Goal: Transaction & Acquisition: Book appointment/travel/reservation

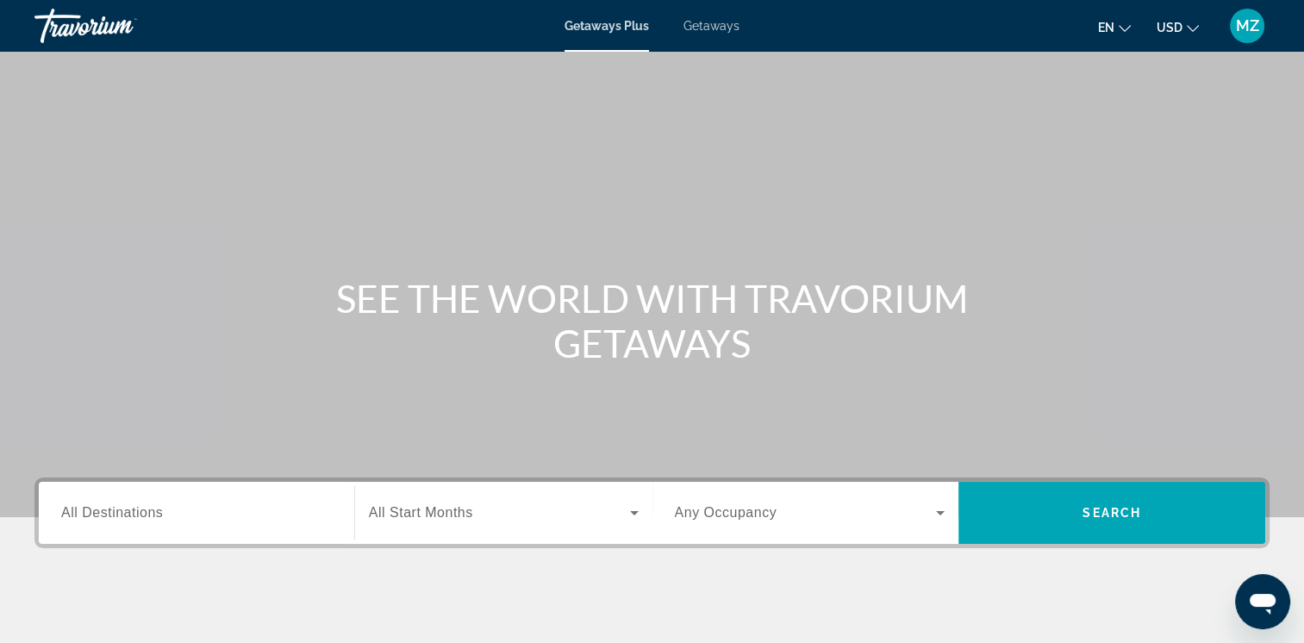
click at [1190, 30] on icon "Change currency" at bounding box center [1193, 28] width 12 height 12
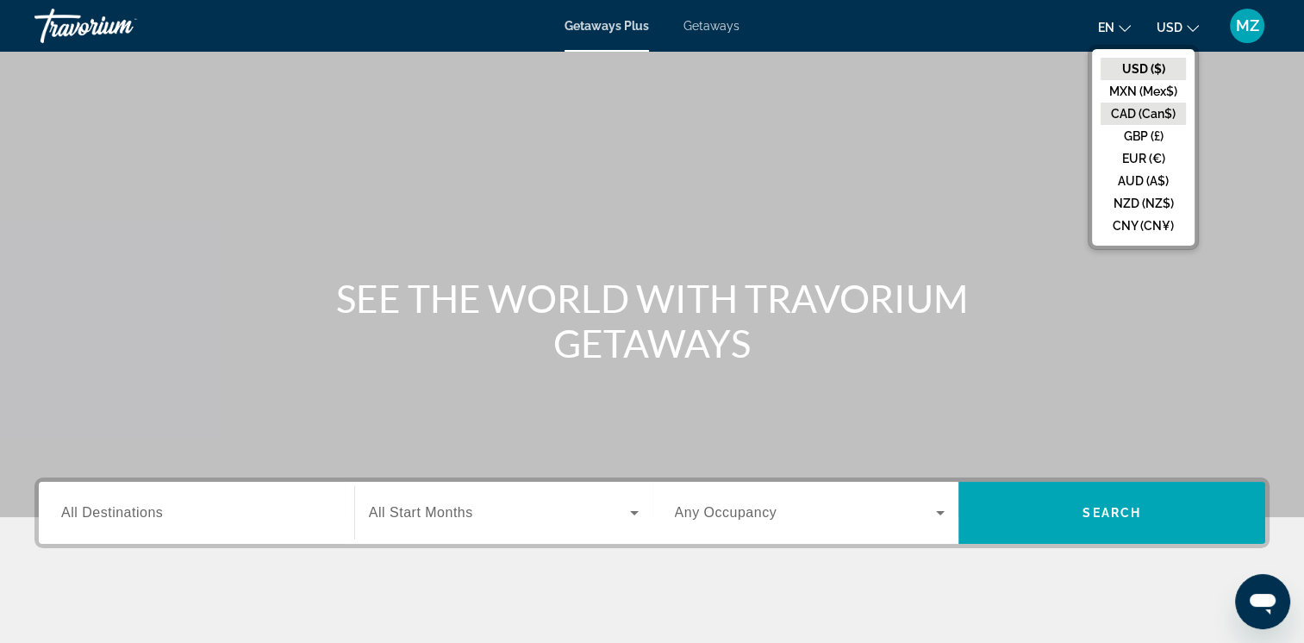
click at [1141, 110] on button "CAD (Can$)" at bounding box center [1143, 114] width 85 height 22
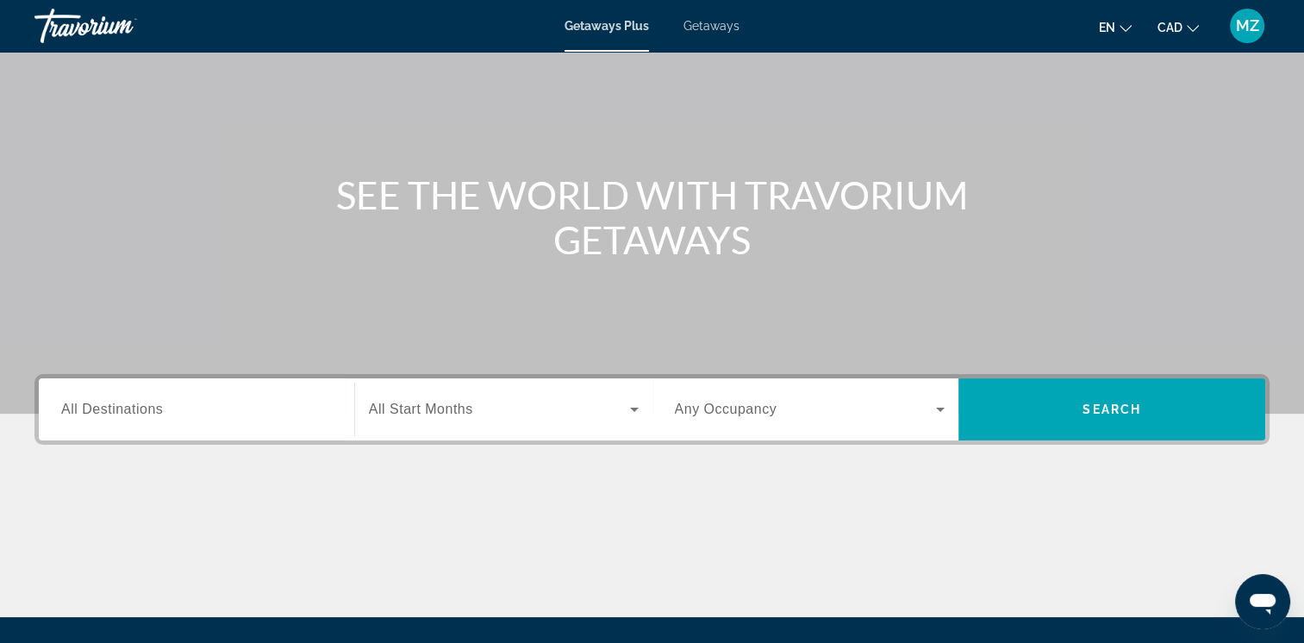
scroll to position [259, 0]
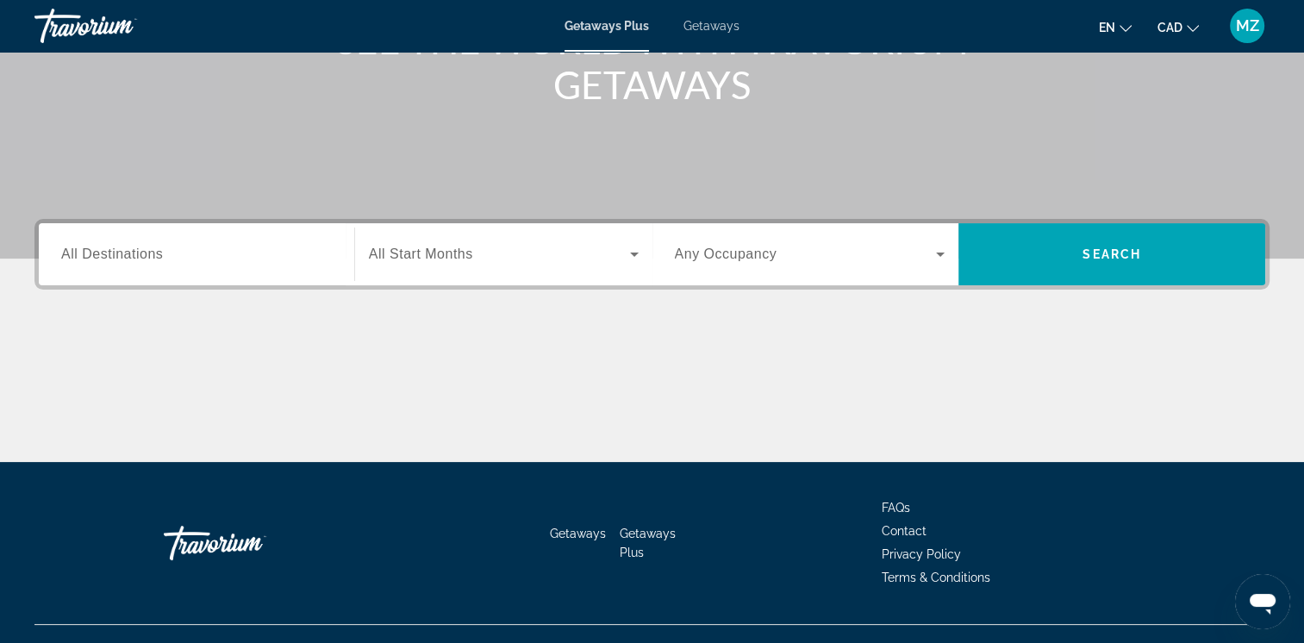
click at [184, 247] on input "Destination All Destinations" at bounding box center [196, 255] width 271 height 21
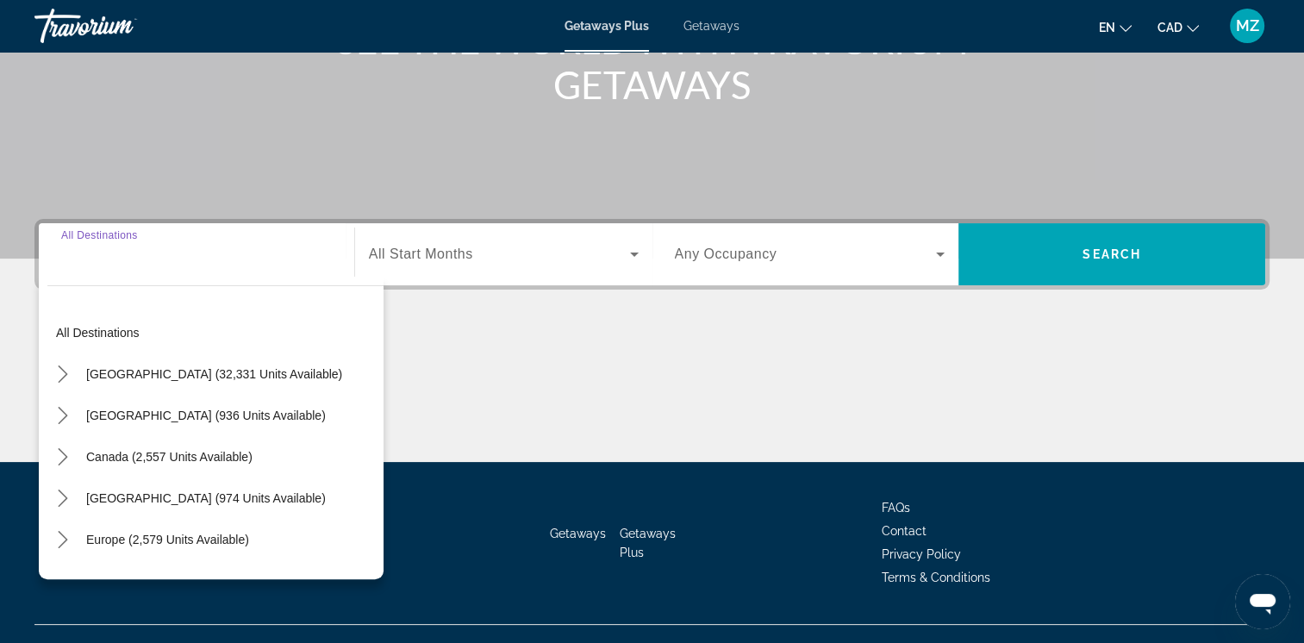
scroll to position [288, 0]
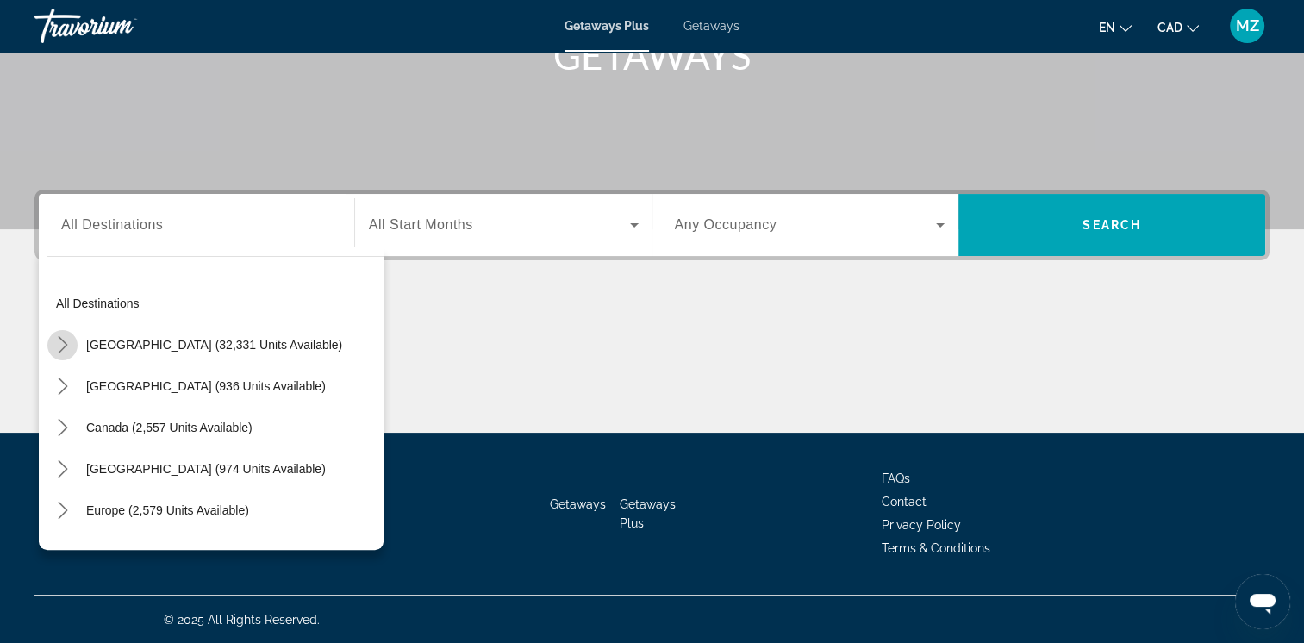
click at [66, 345] on icon "Toggle United States (32,331 units available) submenu" at bounding box center [62, 344] width 17 height 17
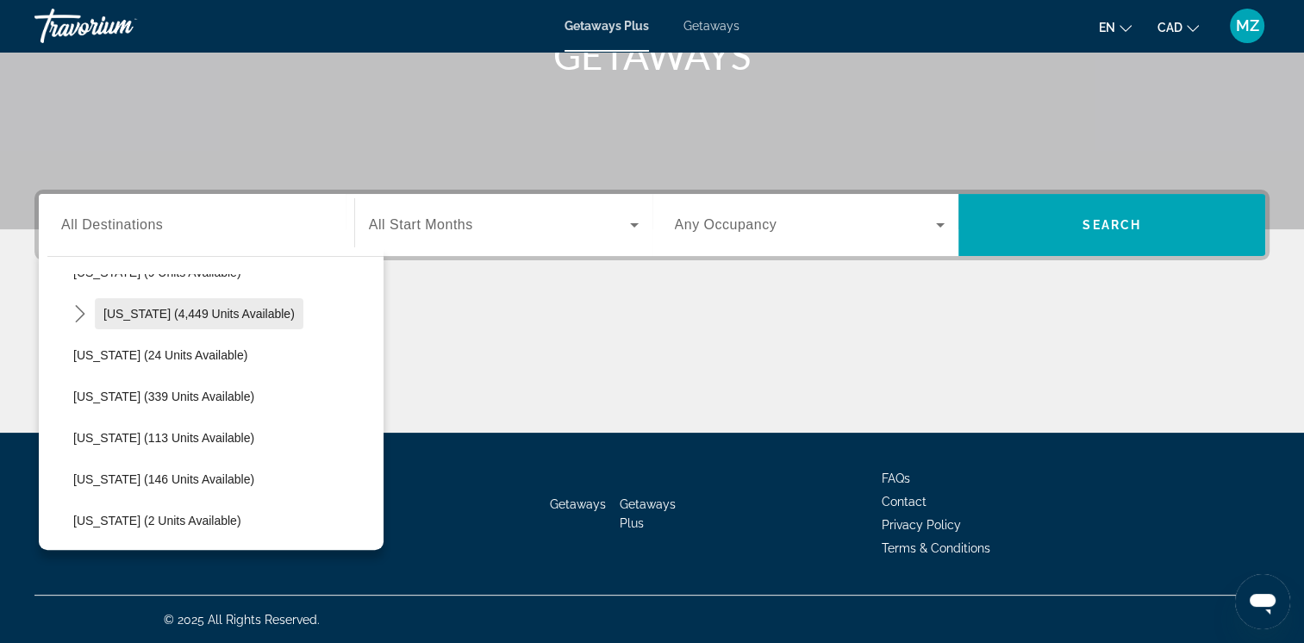
scroll to position [309, 0]
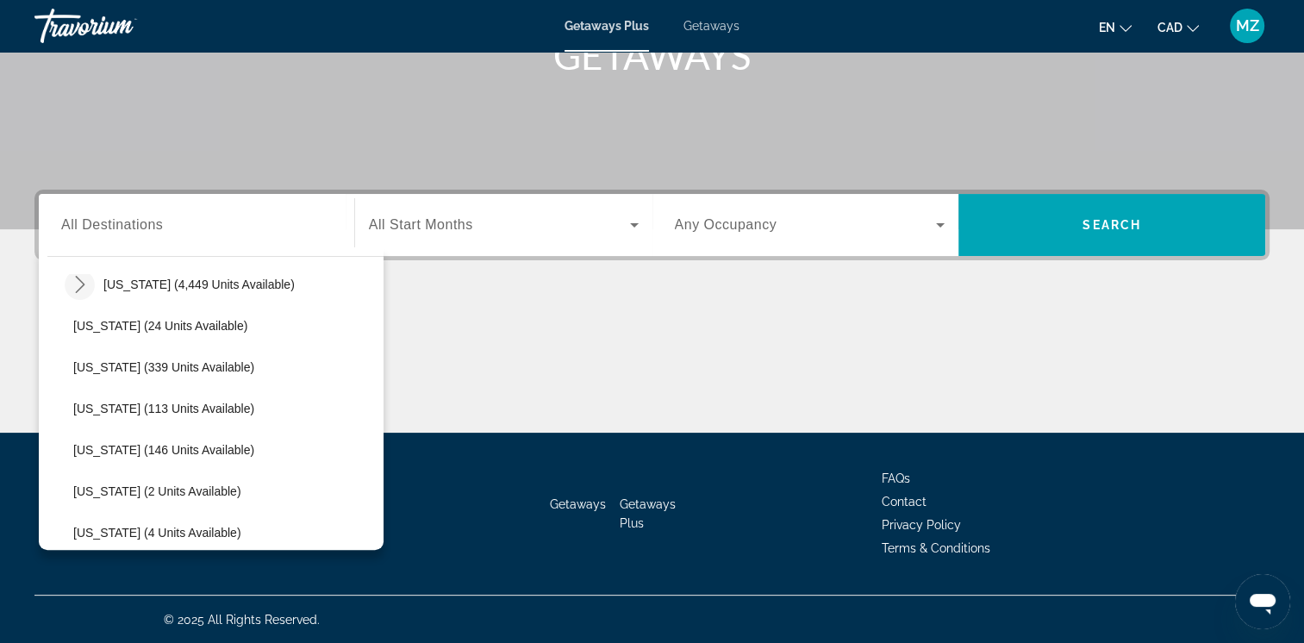
click at [79, 292] on mat-icon "Toggle Florida (4,449 units available) submenu" at bounding box center [80, 285] width 30 height 30
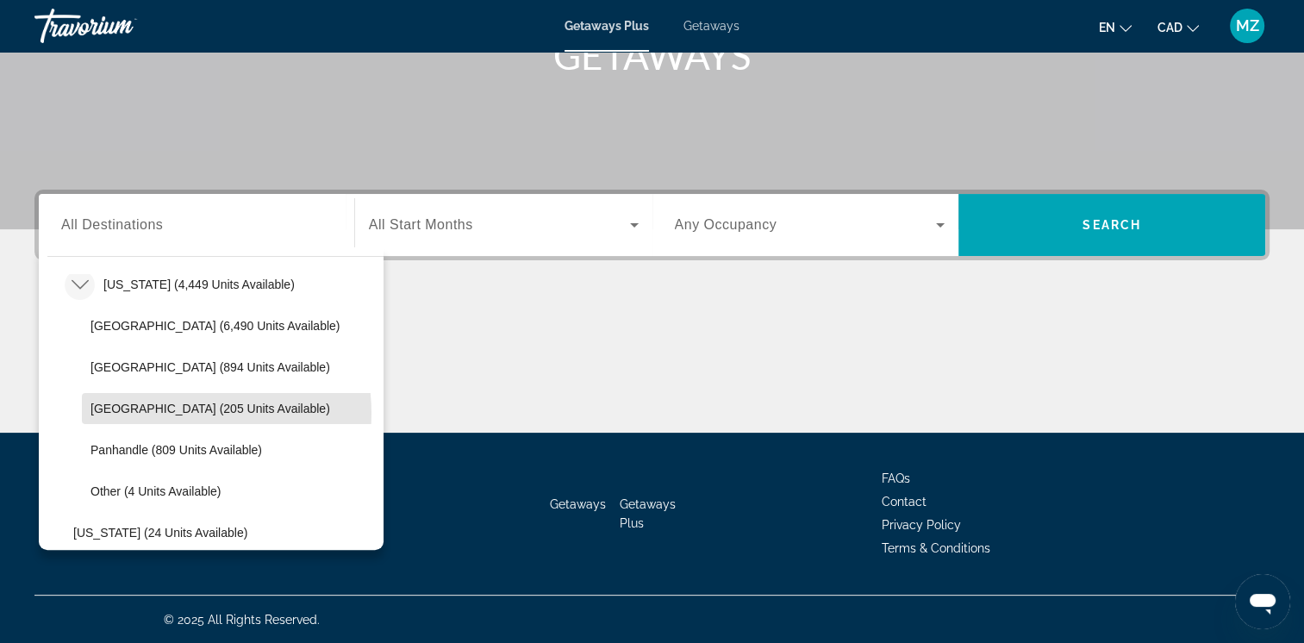
click at [179, 412] on span "[GEOGRAPHIC_DATA] (205 units available)" at bounding box center [211, 409] width 240 height 14
type input "**********"
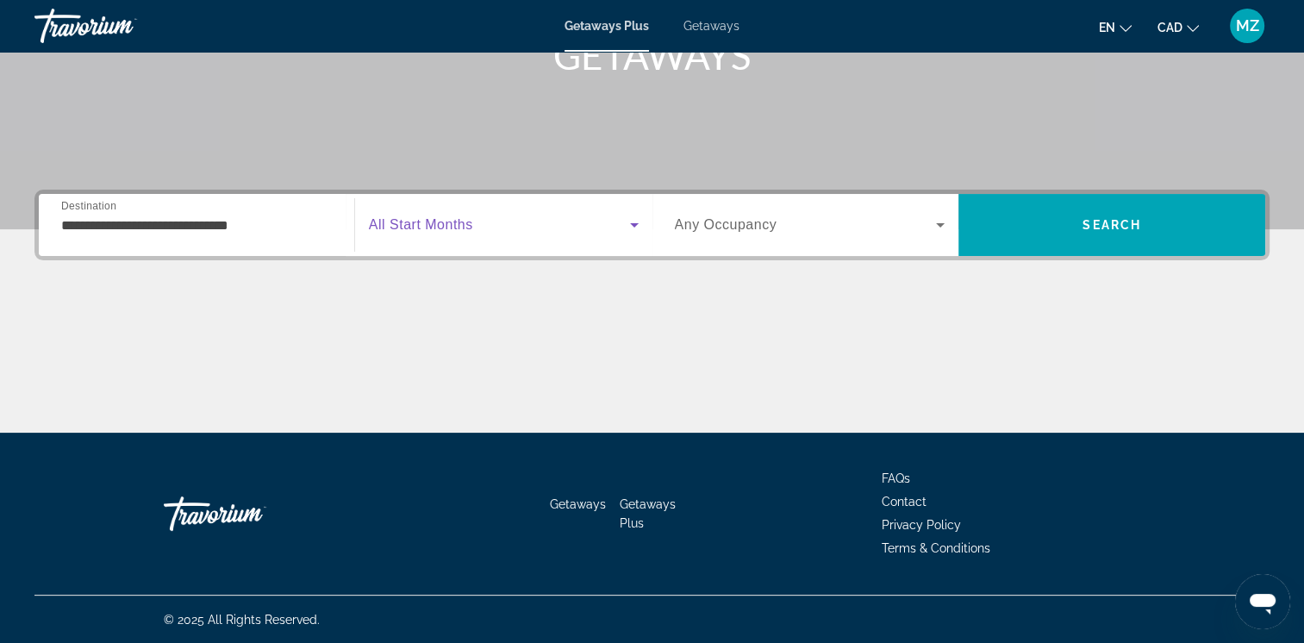
click at [592, 215] on span "Search widget" at bounding box center [499, 225] width 261 height 21
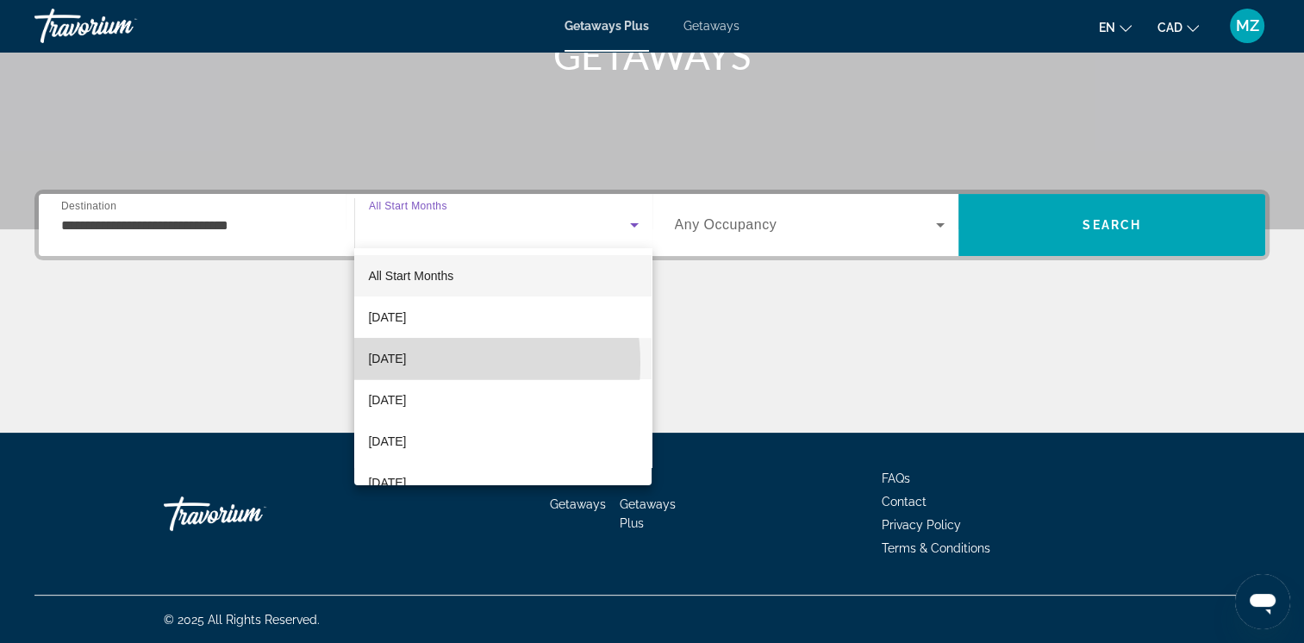
click at [406, 364] on span "[DATE]" at bounding box center [387, 358] width 38 height 21
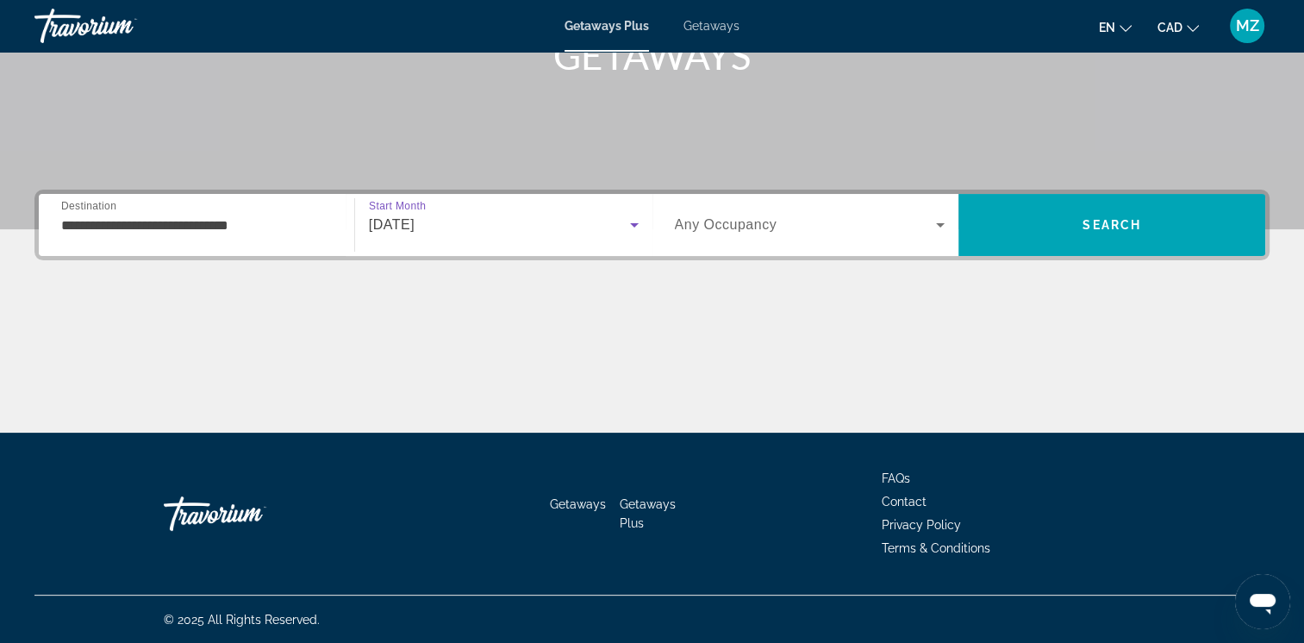
click at [917, 228] on span "Search widget" at bounding box center [806, 225] width 262 height 21
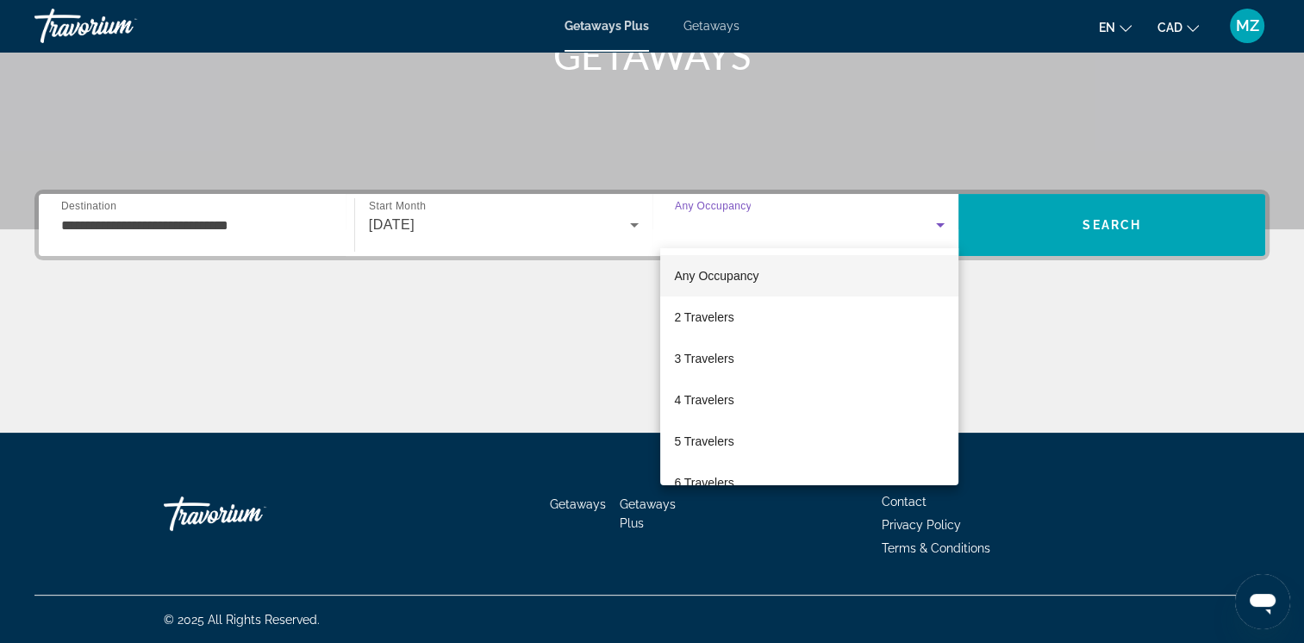
click at [1129, 222] on div at bounding box center [652, 321] width 1304 height 643
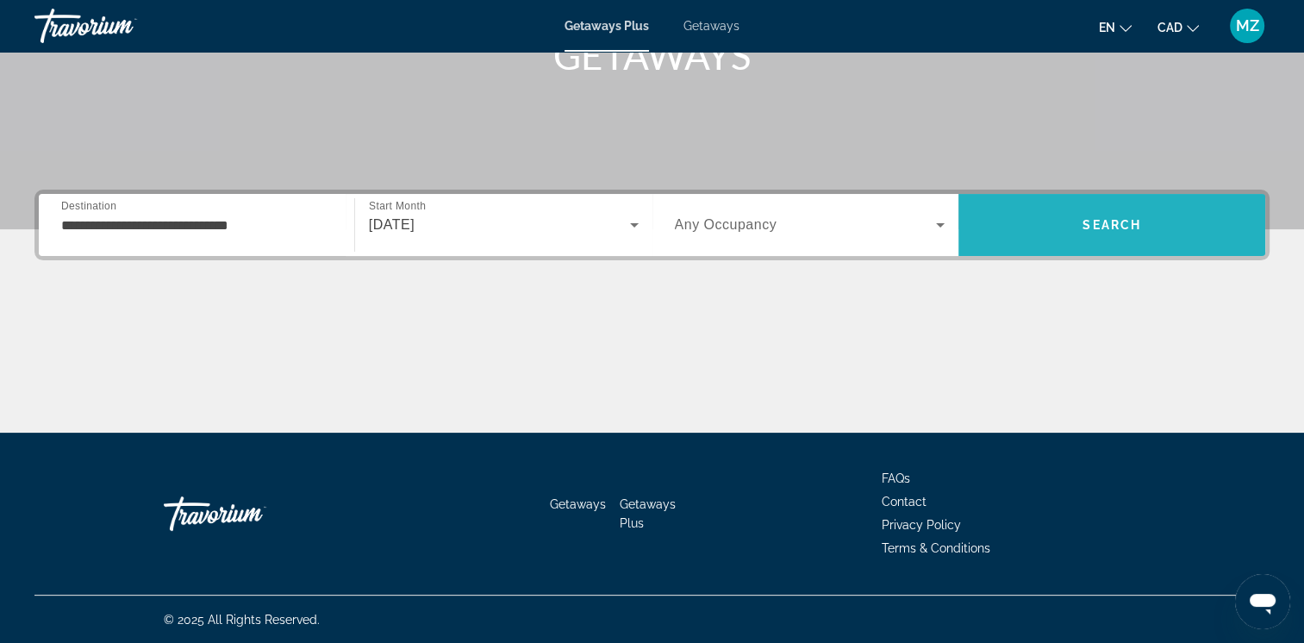
click at [1056, 232] on span "Search" at bounding box center [1112, 224] width 307 height 41
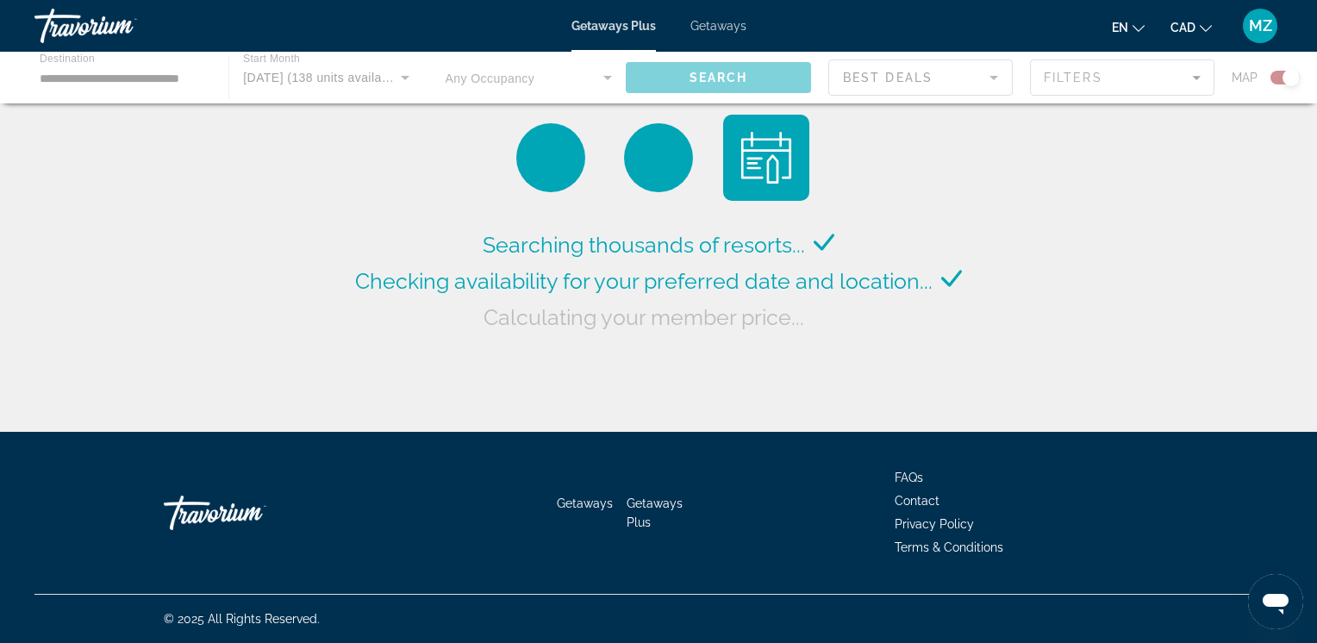
click at [721, 26] on span "Getaways" at bounding box center [718, 26] width 56 height 14
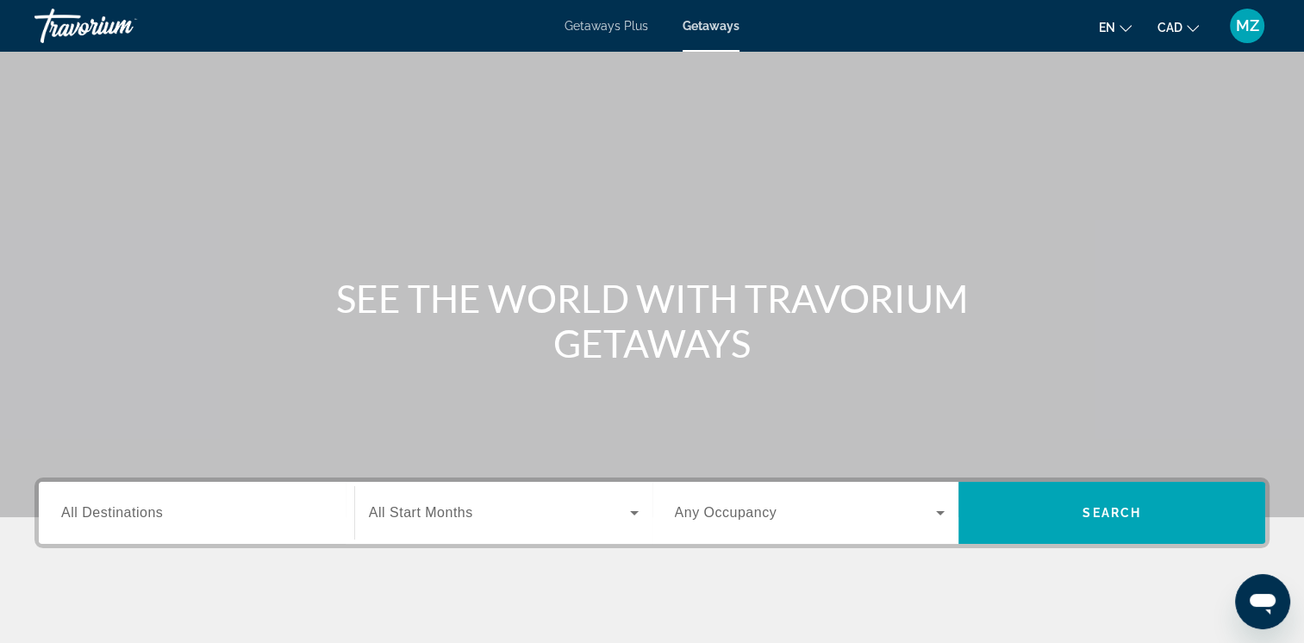
click at [166, 504] on input "Destination All Destinations" at bounding box center [196, 513] width 271 height 21
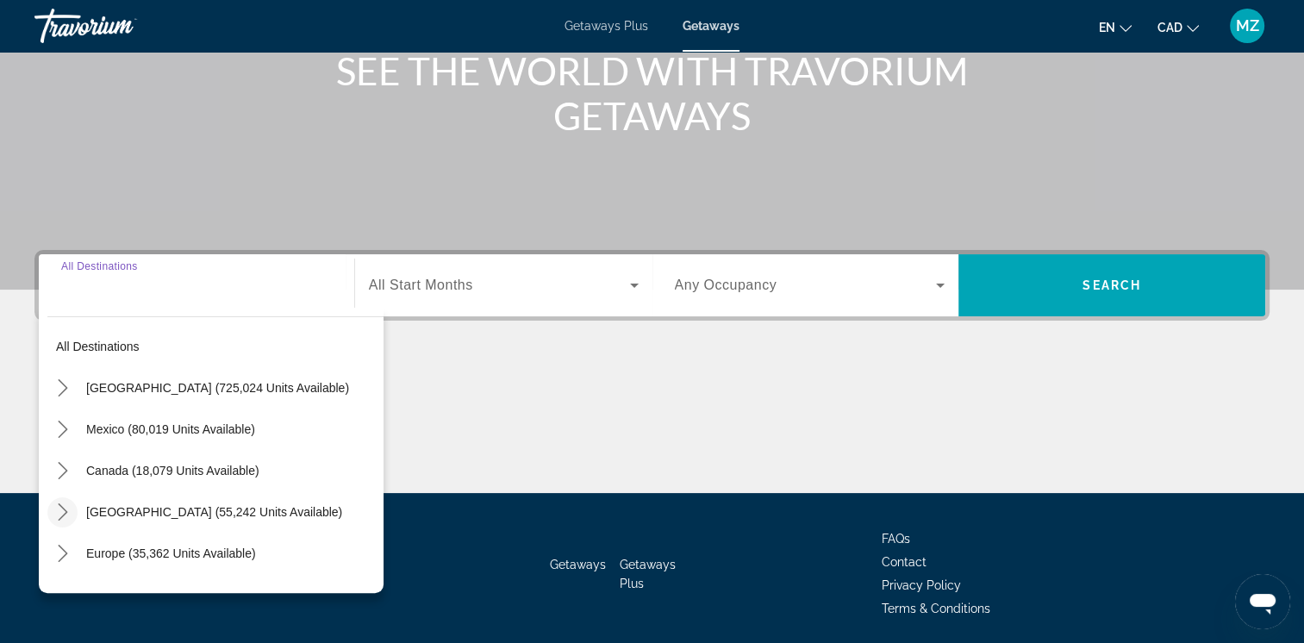
scroll to position [288, 0]
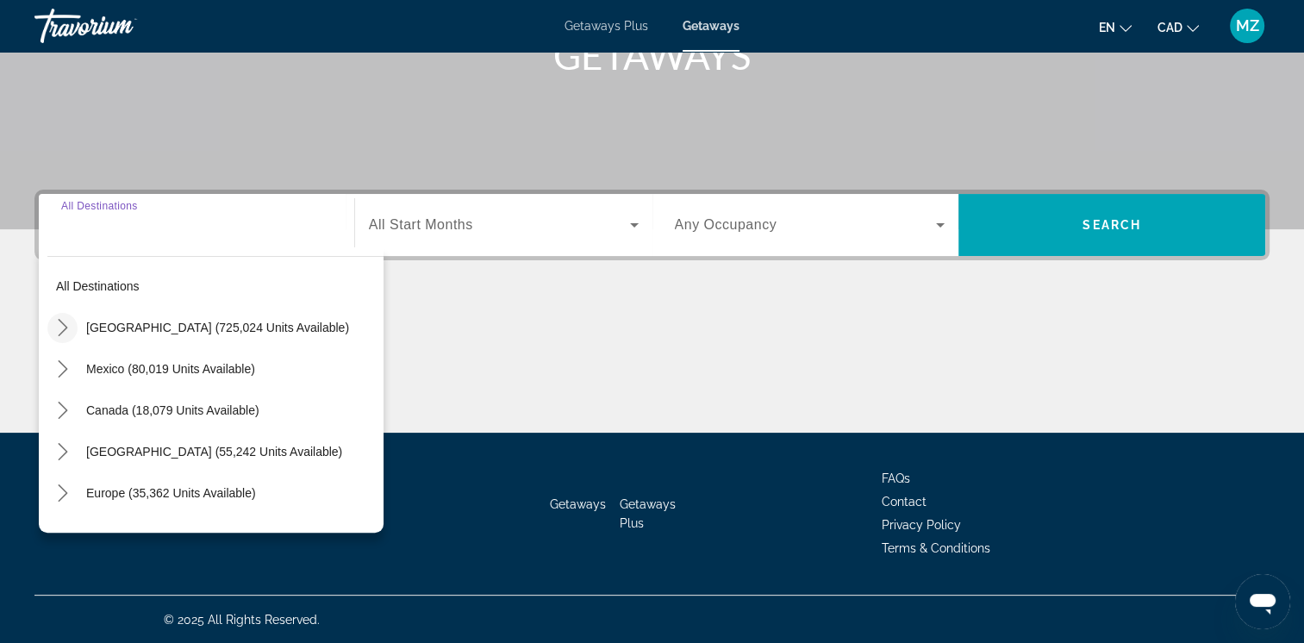
click at [59, 329] on icon "Toggle United States (725,024 units available) submenu" at bounding box center [62, 327] width 17 height 17
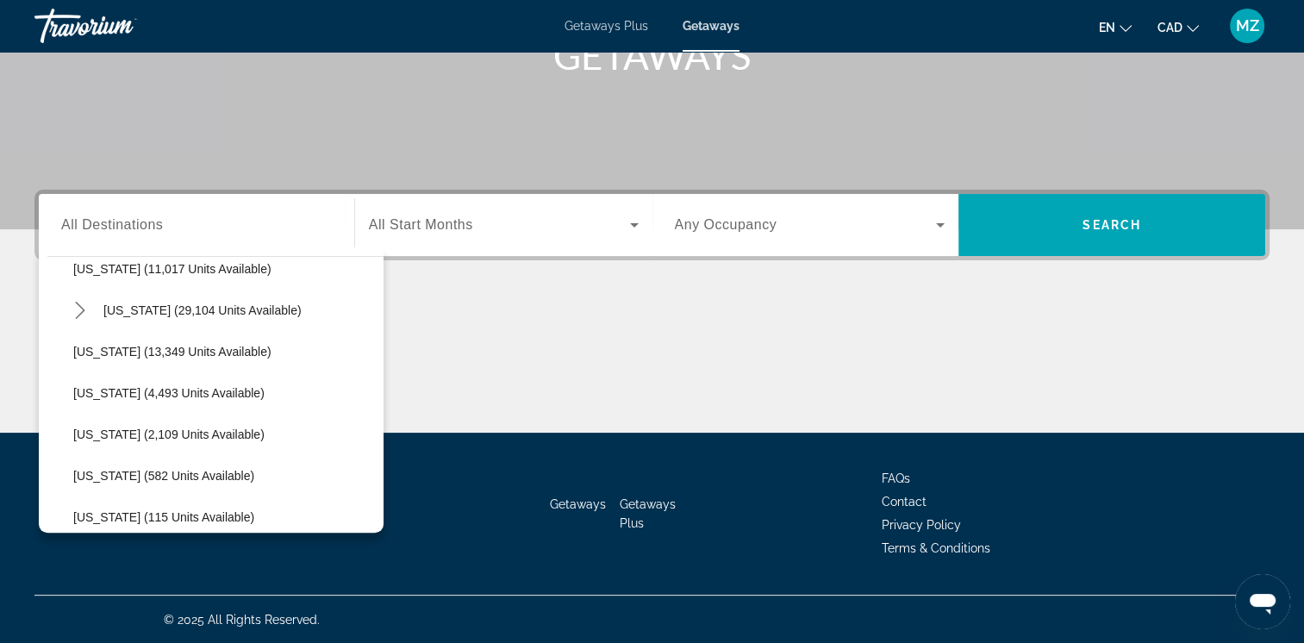
scroll to position [309, 0]
click at [81, 272] on icon "Toggle Florida (244,300 units available) submenu" at bounding box center [80, 267] width 17 height 17
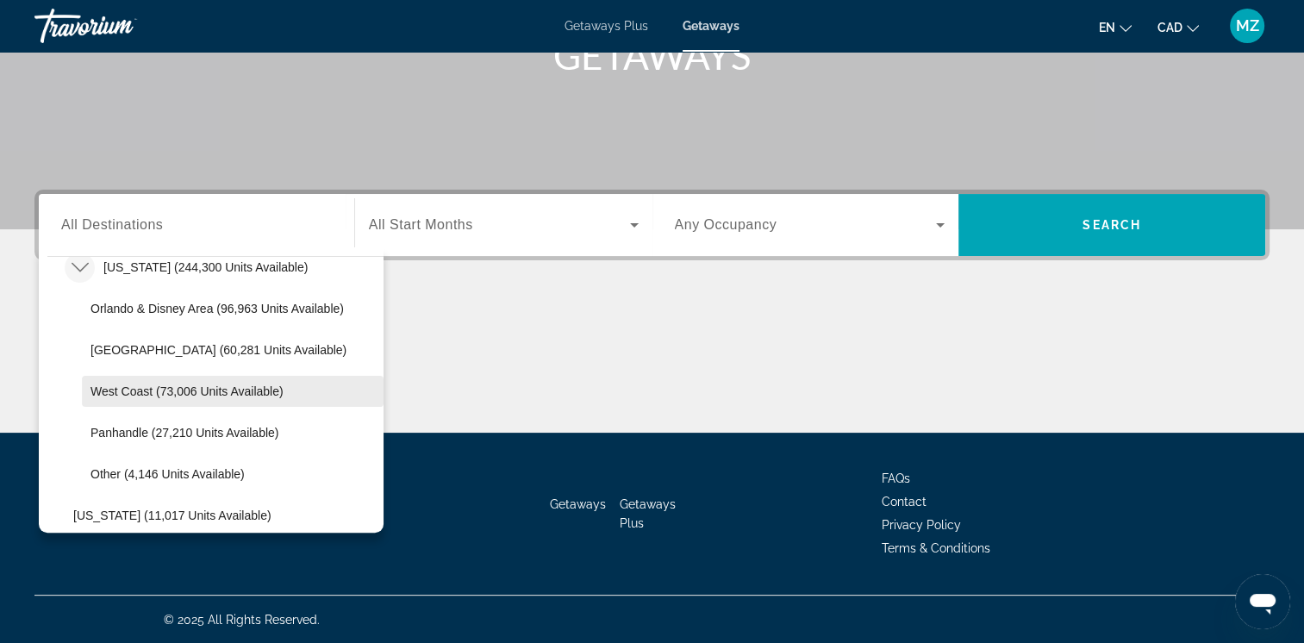
drag, startPoint x: 156, startPoint y: 386, endPoint x: 366, endPoint y: 325, distance: 218.2
click at [159, 386] on span "West Coast (73,006 units available)" at bounding box center [187, 391] width 193 height 14
type input "**********"
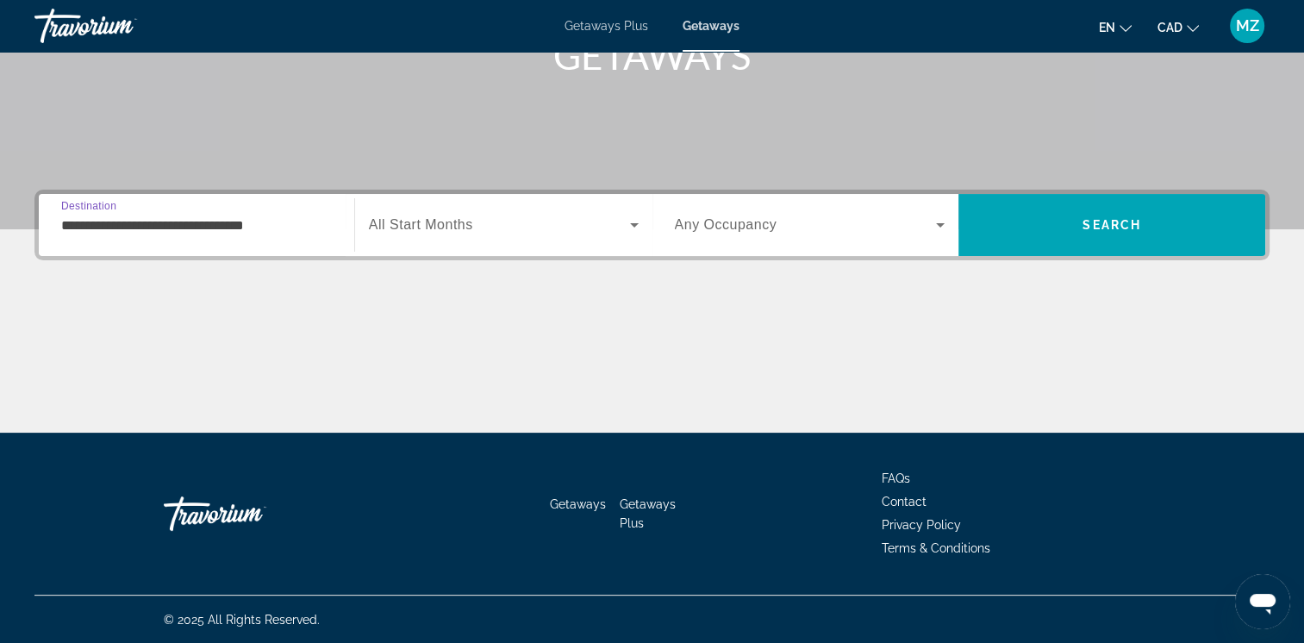
click at [513, 236] on div "Search widget" at bounding box center [504, 225] width 270 height 48
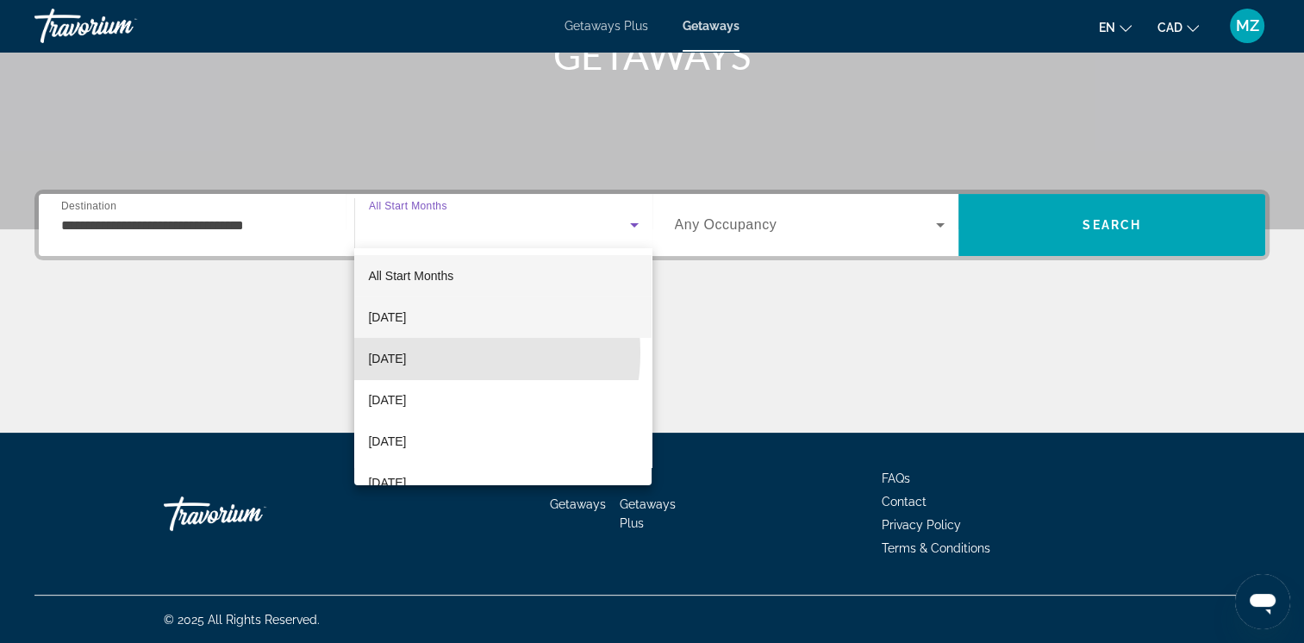
drag, startPoint x: 429, startPoint y: 353, endPoint x: 608, endPoint y: 303, distance: 185.3
click at [406, 352] on span "[DATE]" at bounding box center [387, 358] width 38 height 21
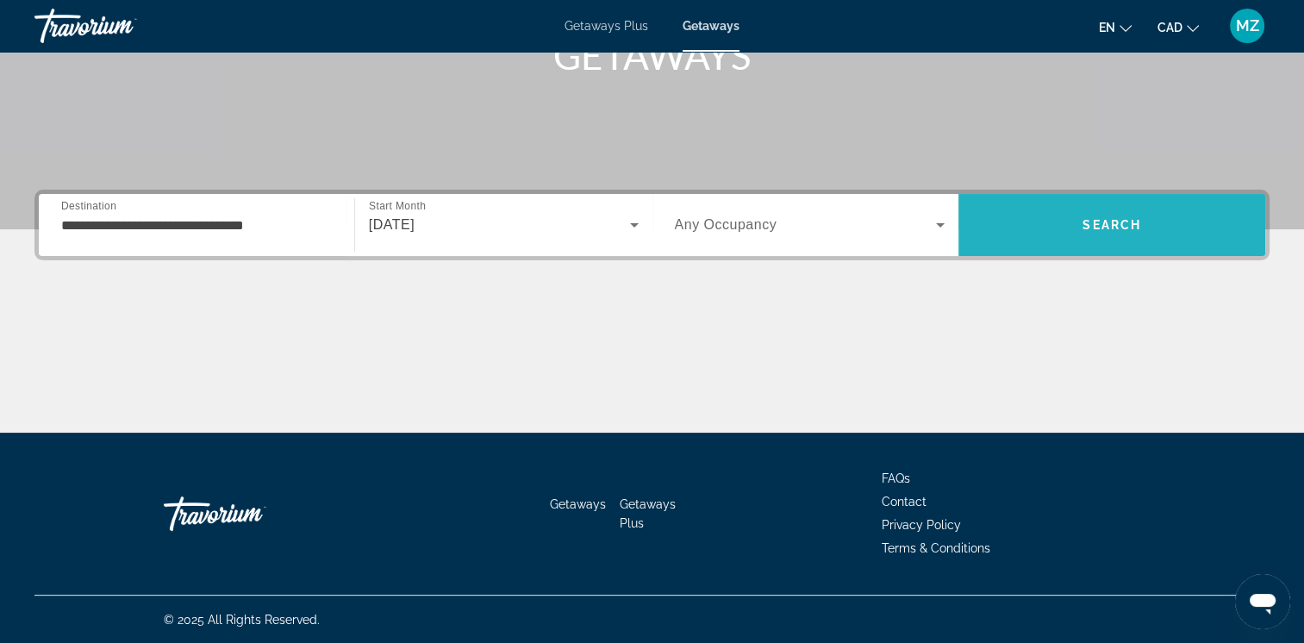
click at [1059, 222] on span "Search" at bounding box center [1112, 224] width 307 height 41
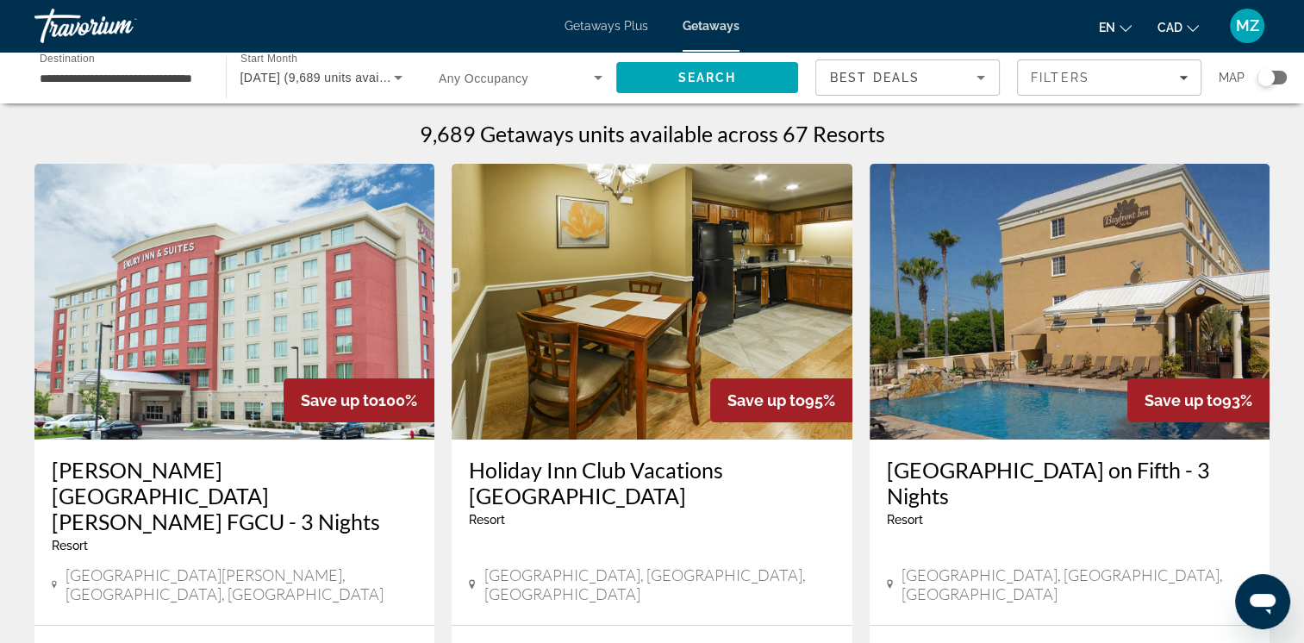
click at [961, 133] on div "9,689 Getaways units available across 67 Resorts" at bounding box center [651, 134] width 1235 height 26
click at [987, 76] on icon "Sort by" at bounding box center [981, 77] width 21 height 21
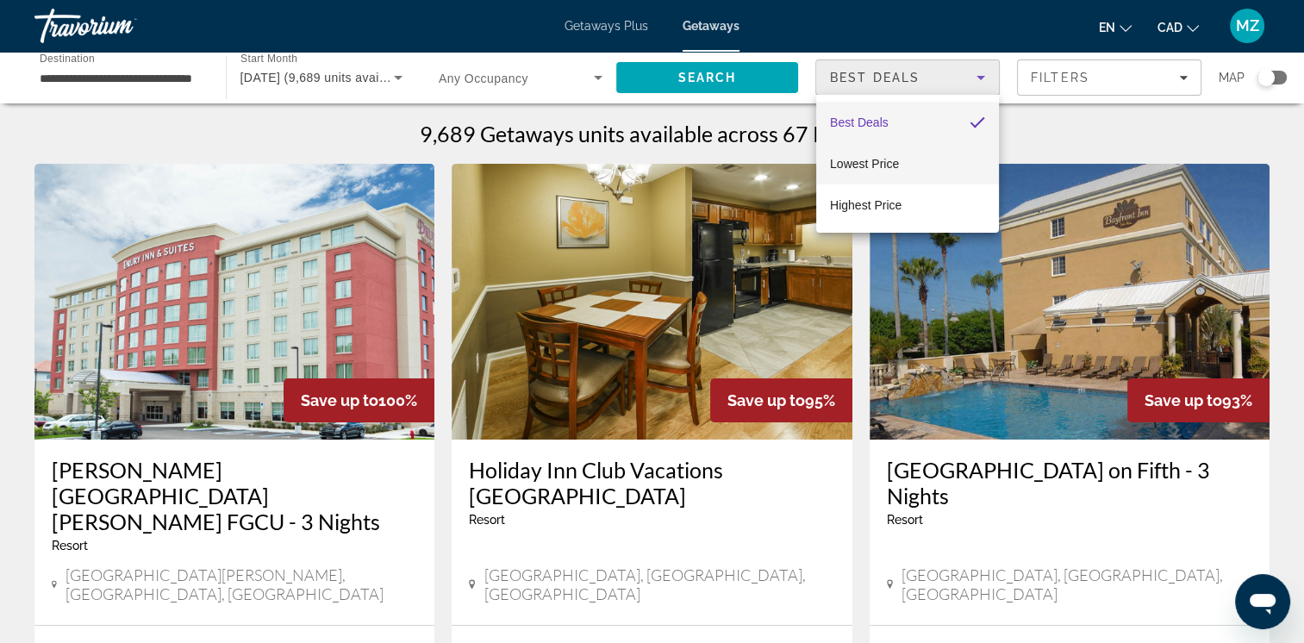
click at [873, 163] on span "Lowest Price" at bounding box center [864, 164] width 69 height 14
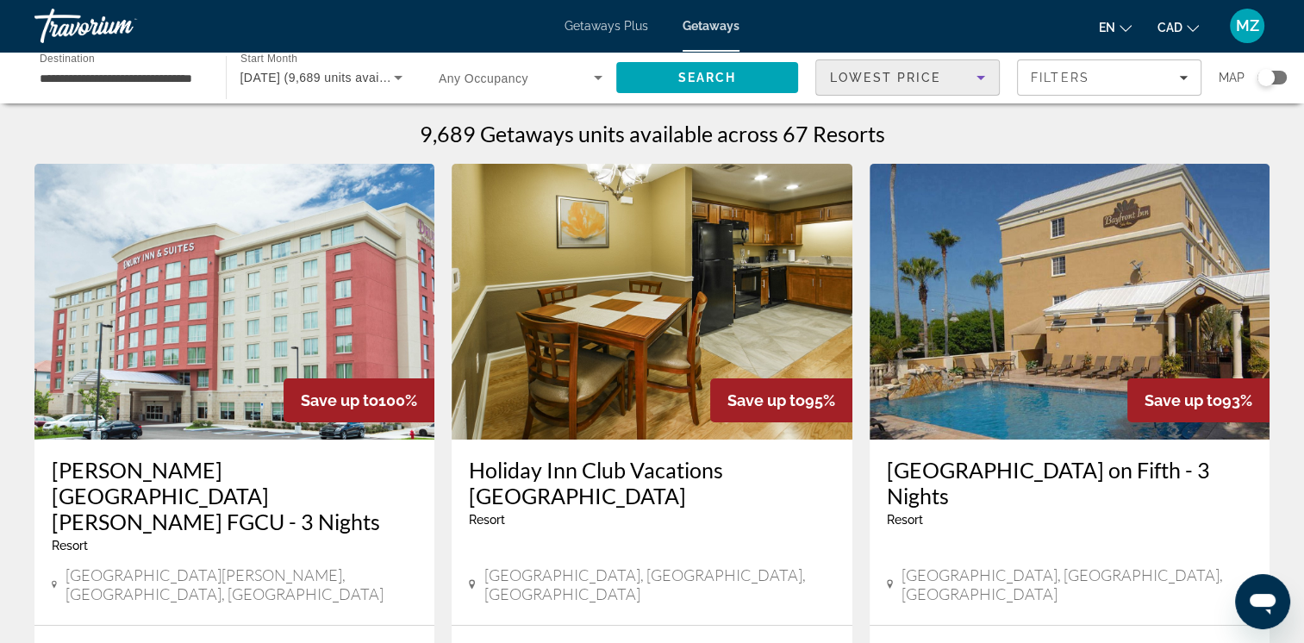
click at [178, 76] on input "**********" at bounding box center [122, 78] width 164 height 21
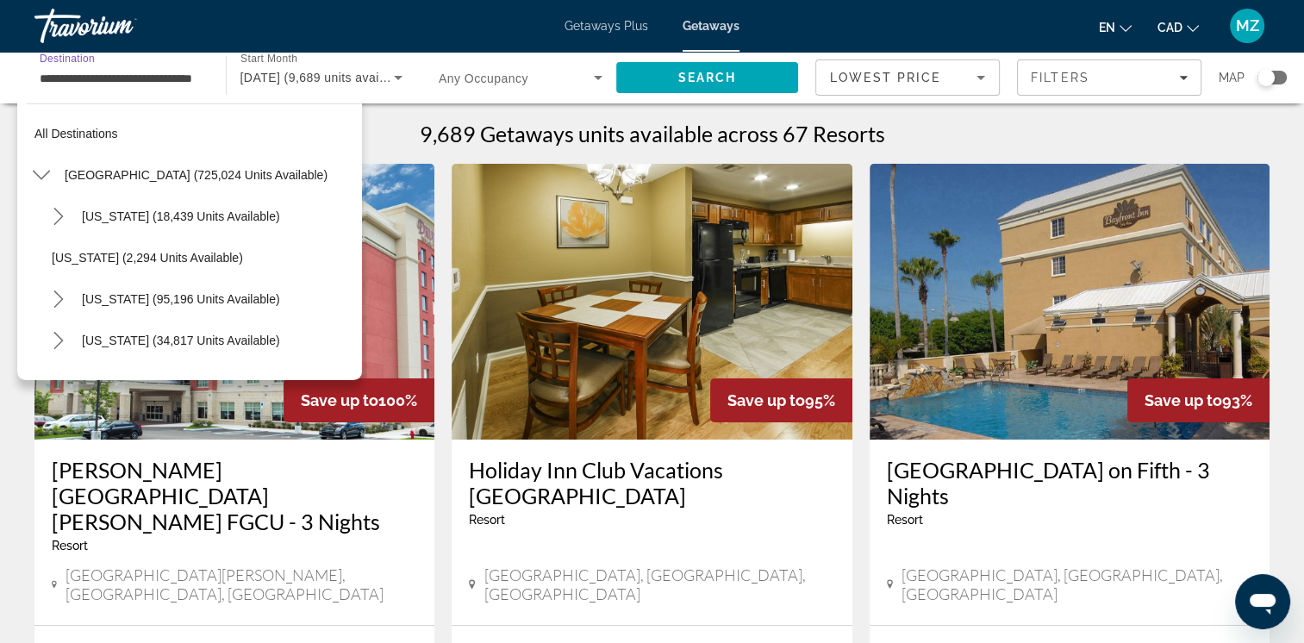
scroll to position [309, 0]
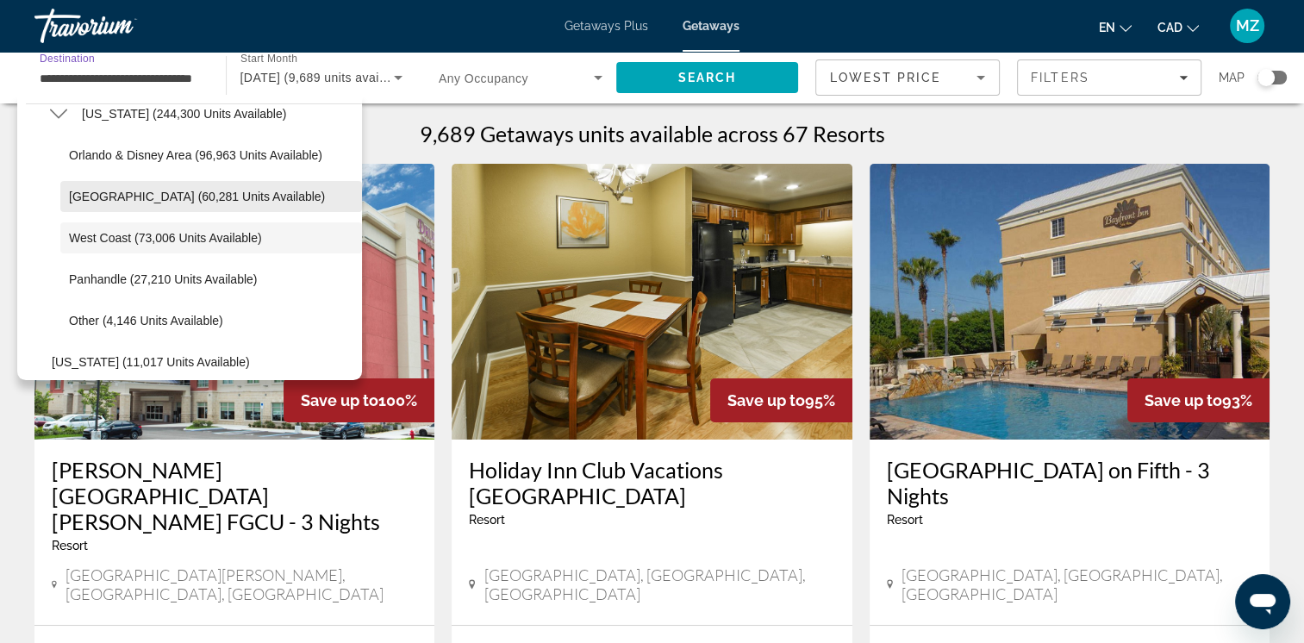
click at [138, 202] on span "[GEOGRAPHIC_DATA] (60,281 units available)" at bounding box center [197, 197] width 256 height 14
type input "**********"
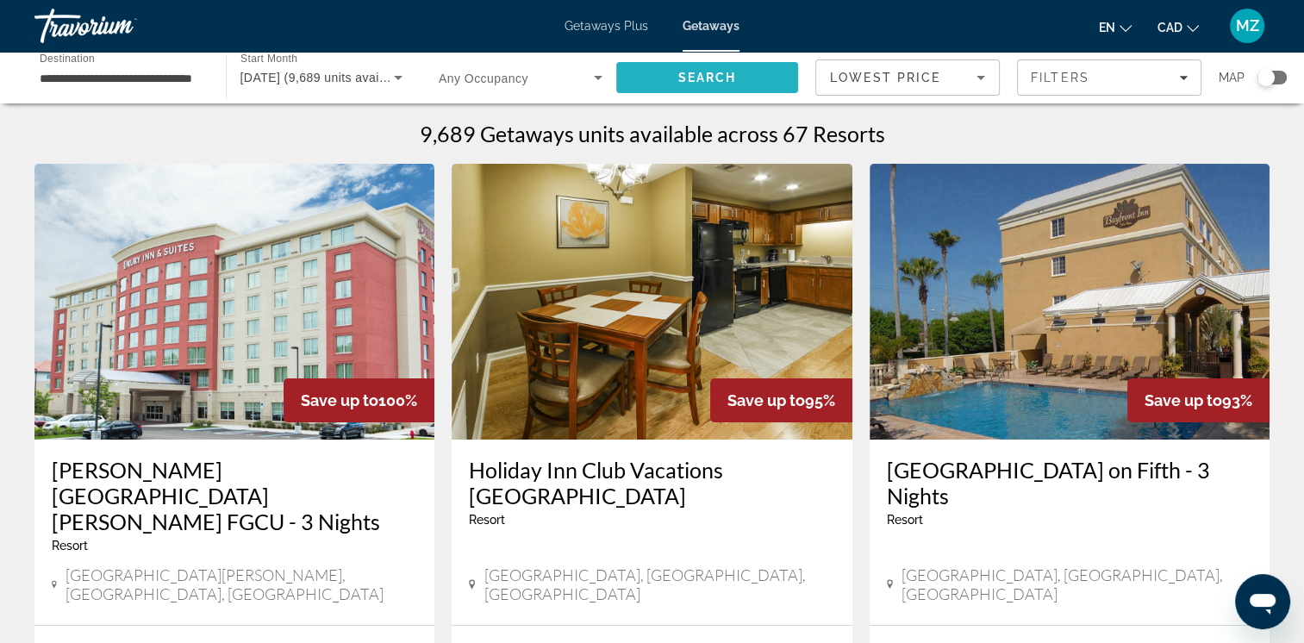
click at [670, 72] on span "Search" at bounding box center [707, 77] width 183 height 41
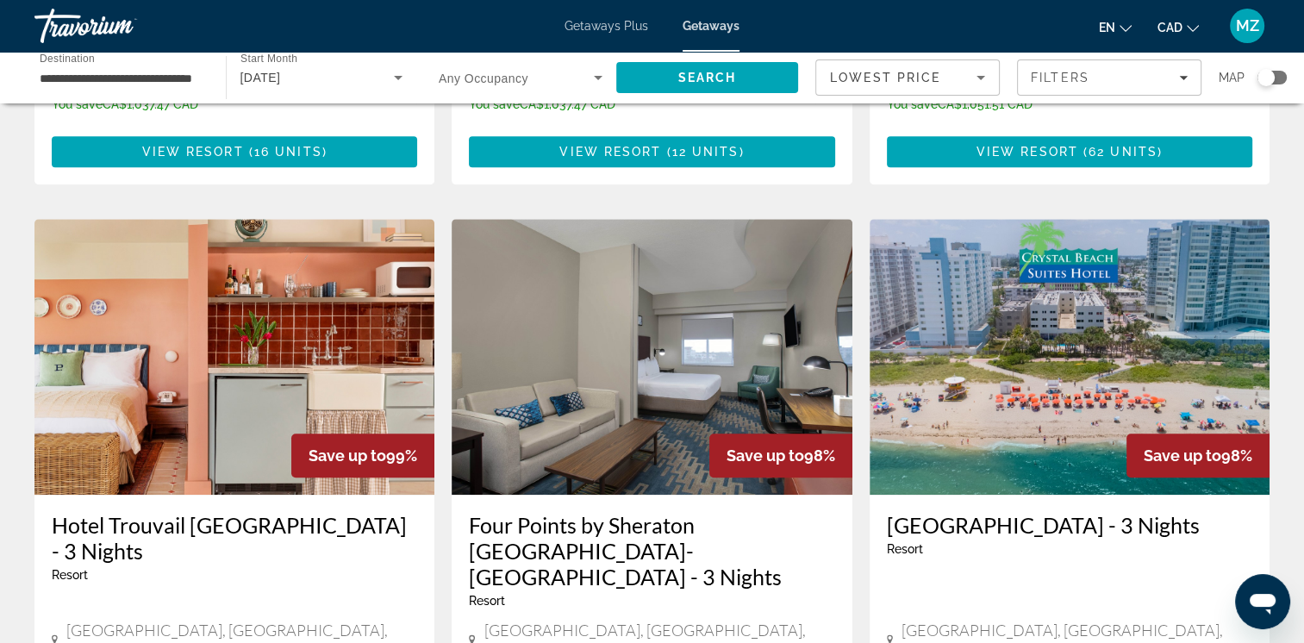
scroll to position [1379, 0]
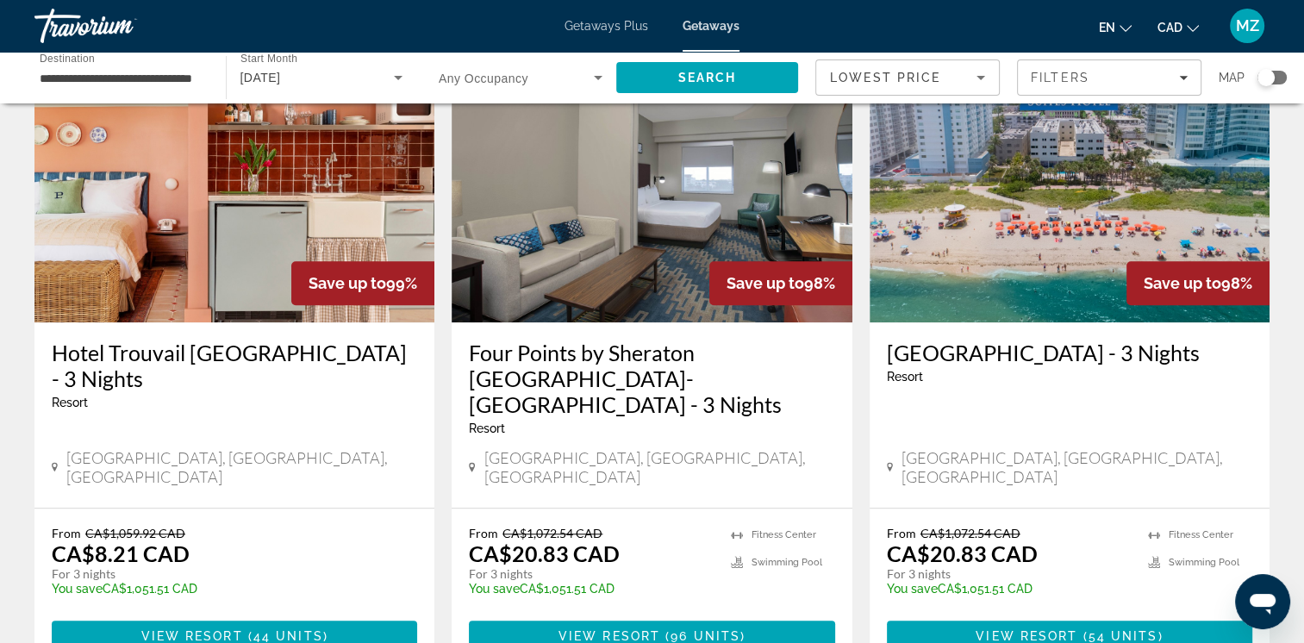
click at [921, 340] on h3 "[GEOGRAPHIC_DATA] - 3 Nights" at bounding box center [1070, 353] width 366 height 26
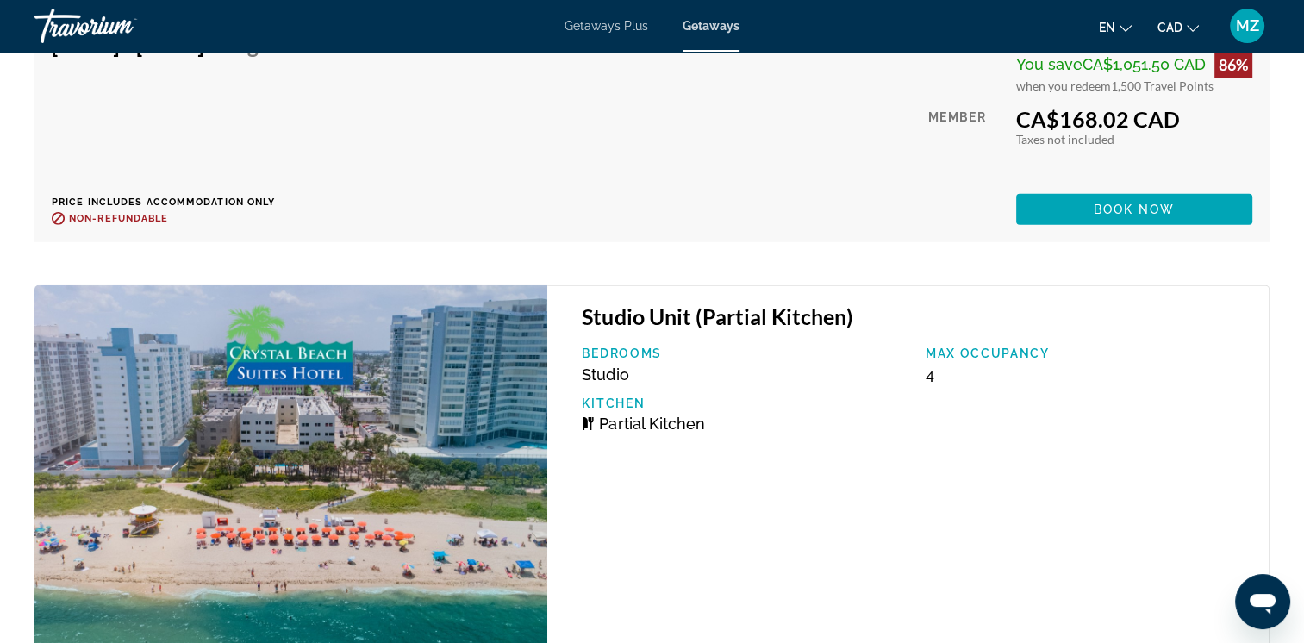
scroll to position [5603, 0]
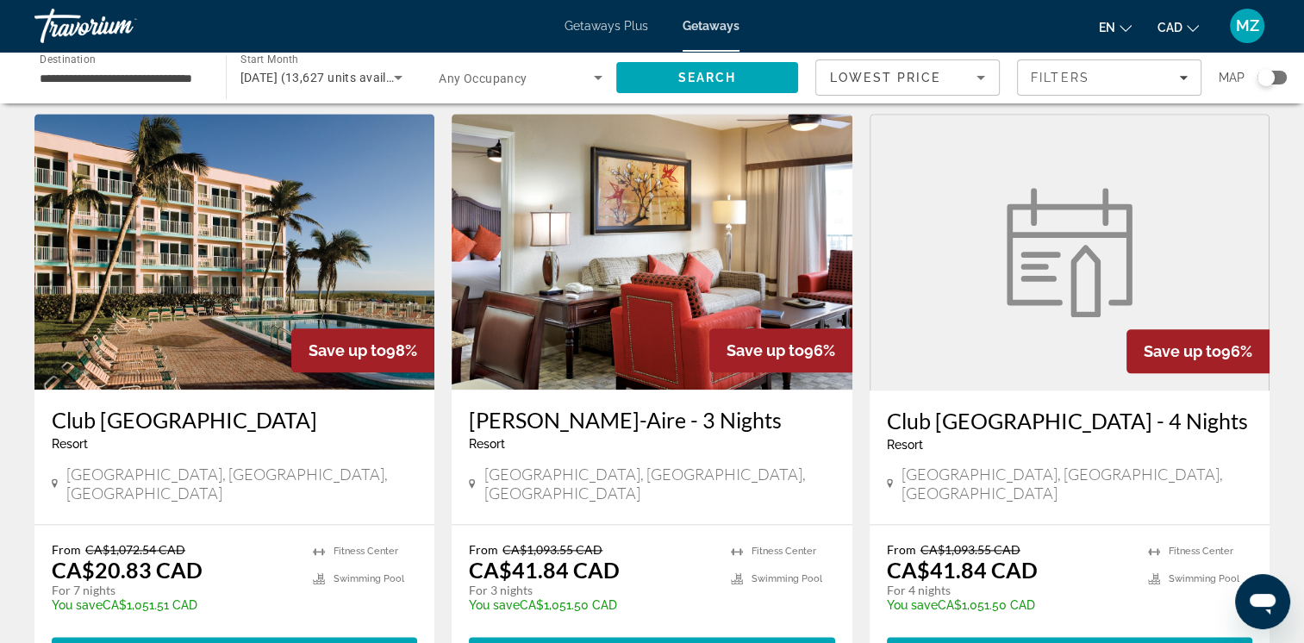
scroll to position [2069, 0]
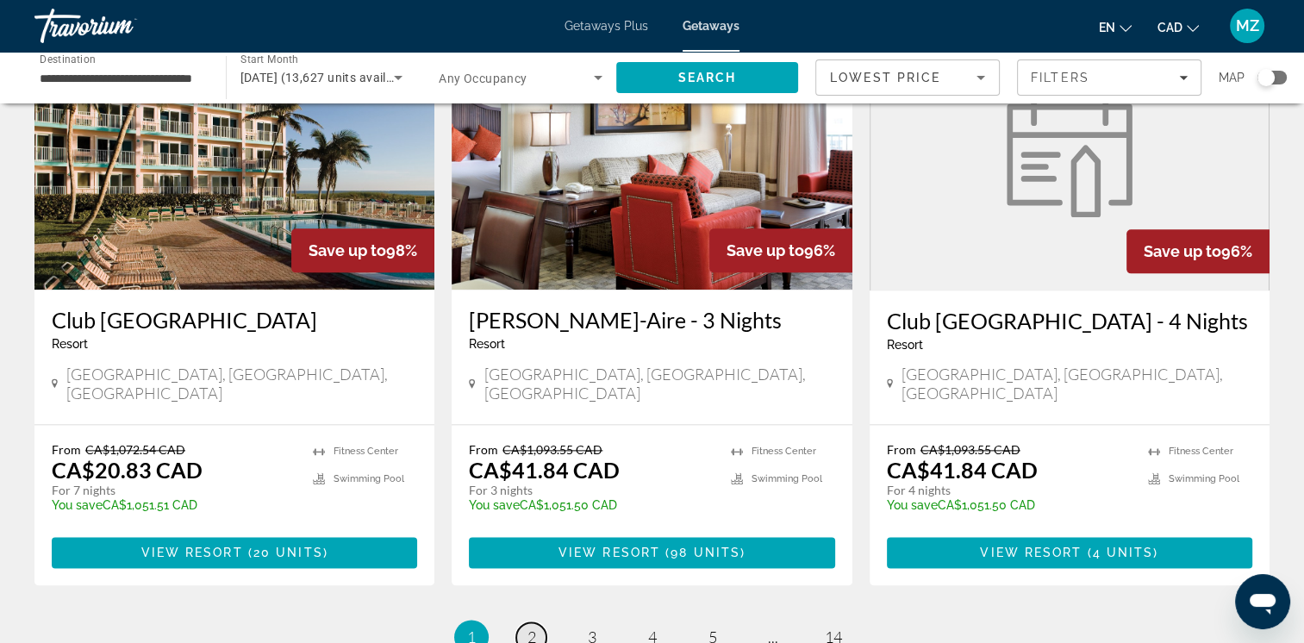
click at [528, 628] on span "2" at bounding box center [532, 637] width 9 height 19
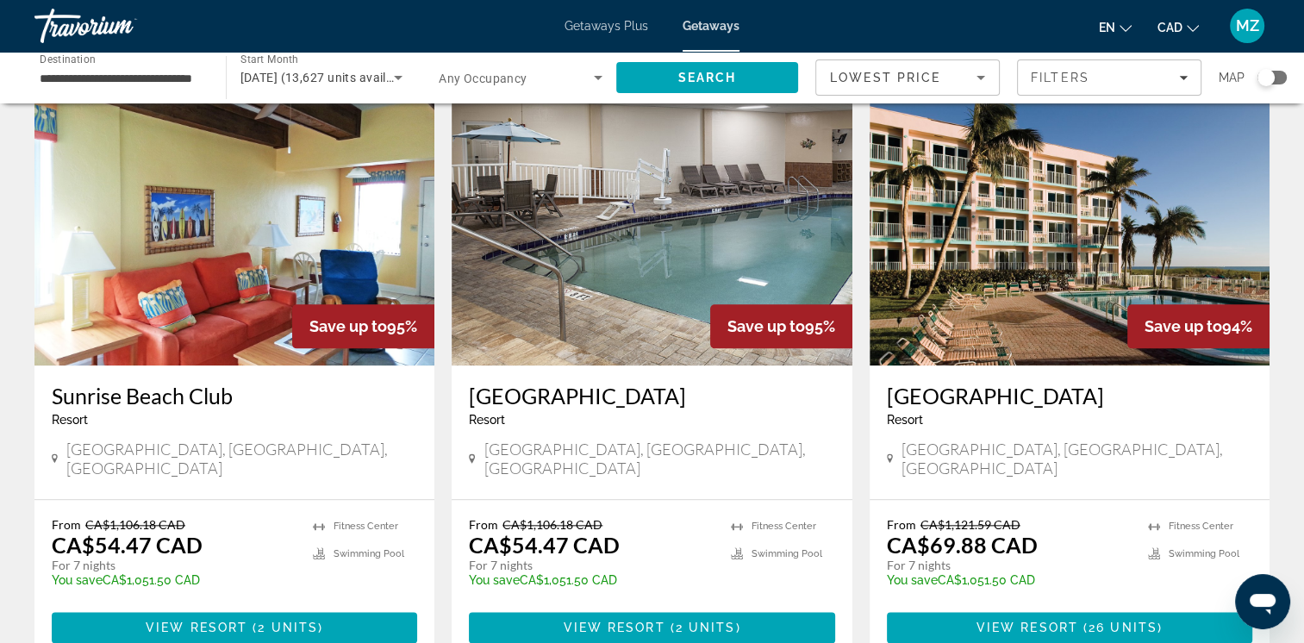
scroll to position [1552, 0]
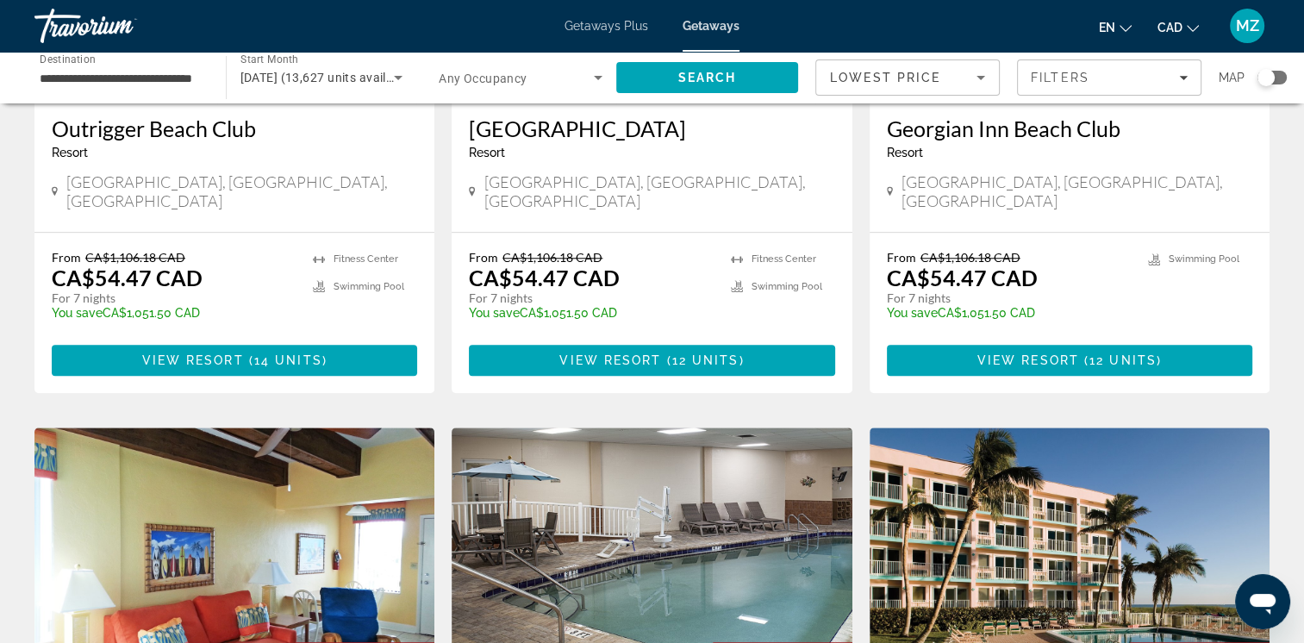
click at [92, 78] on input "**********" at bounding box center [122, 78] width 164 height 21
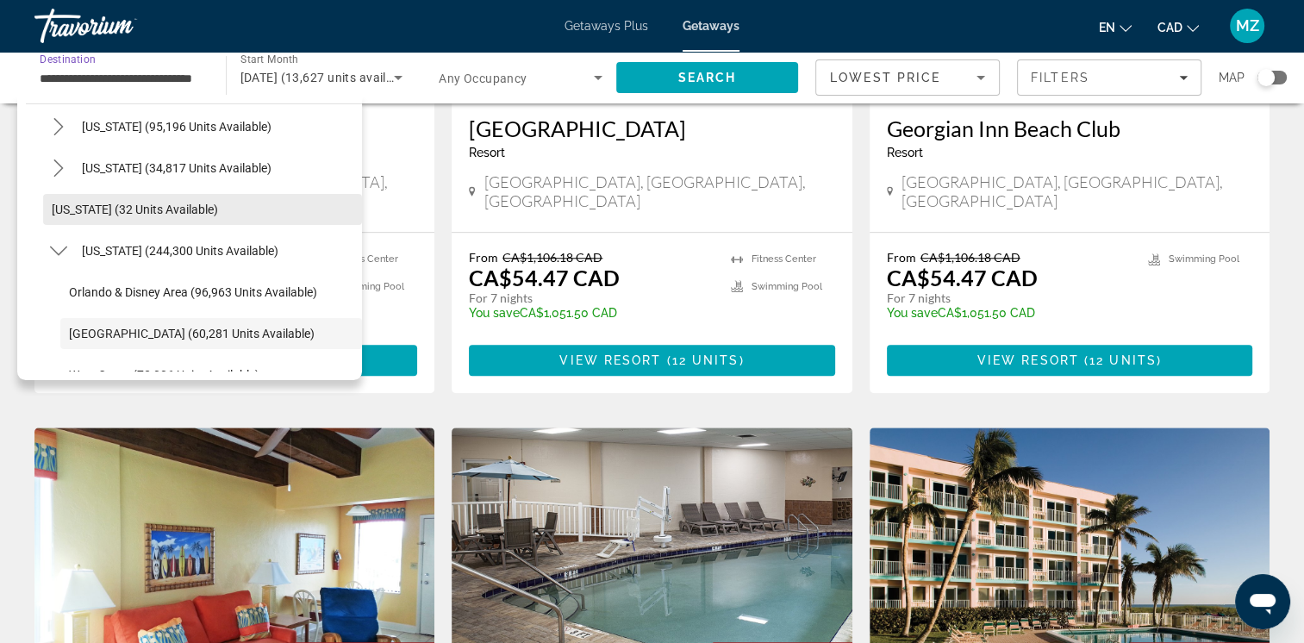
scroll to position [0, 0]
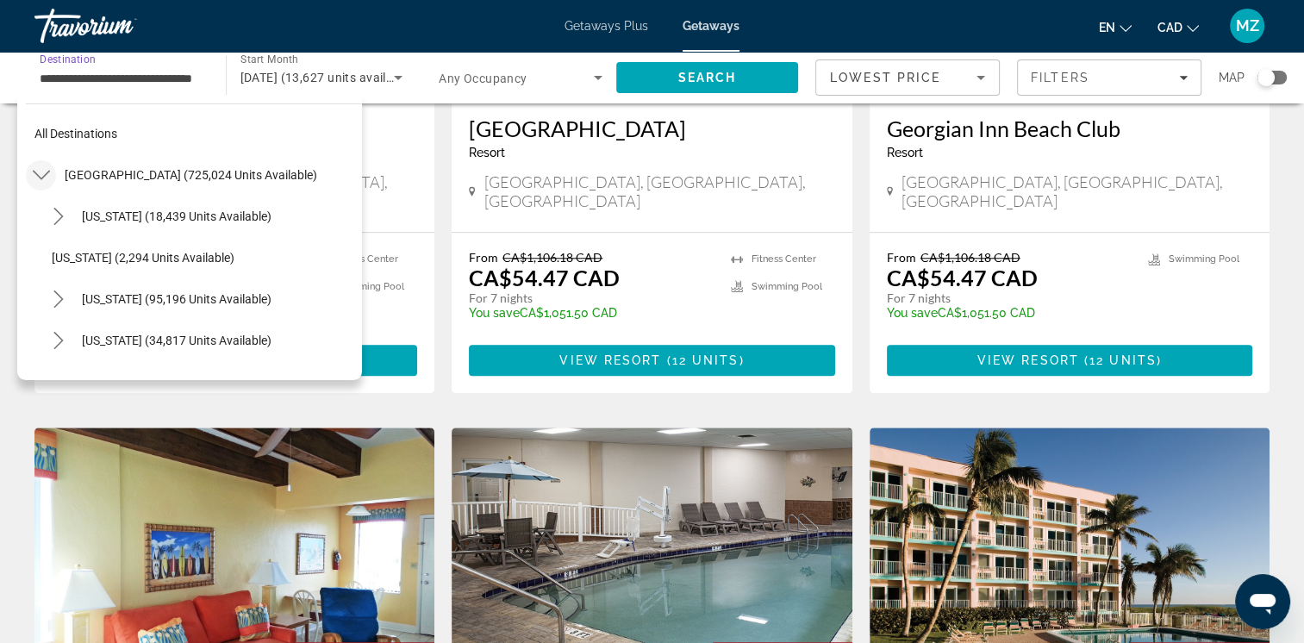
click at [45, 183] on icon "Toggle United States (725,024 units available) submenu" at bounding box center [41, 174] width 17 height 17
click at [44, 258] on icon "Toggle Canada (18,079 units available) submenu" at bounding box center [40, 257] width 9 height 17
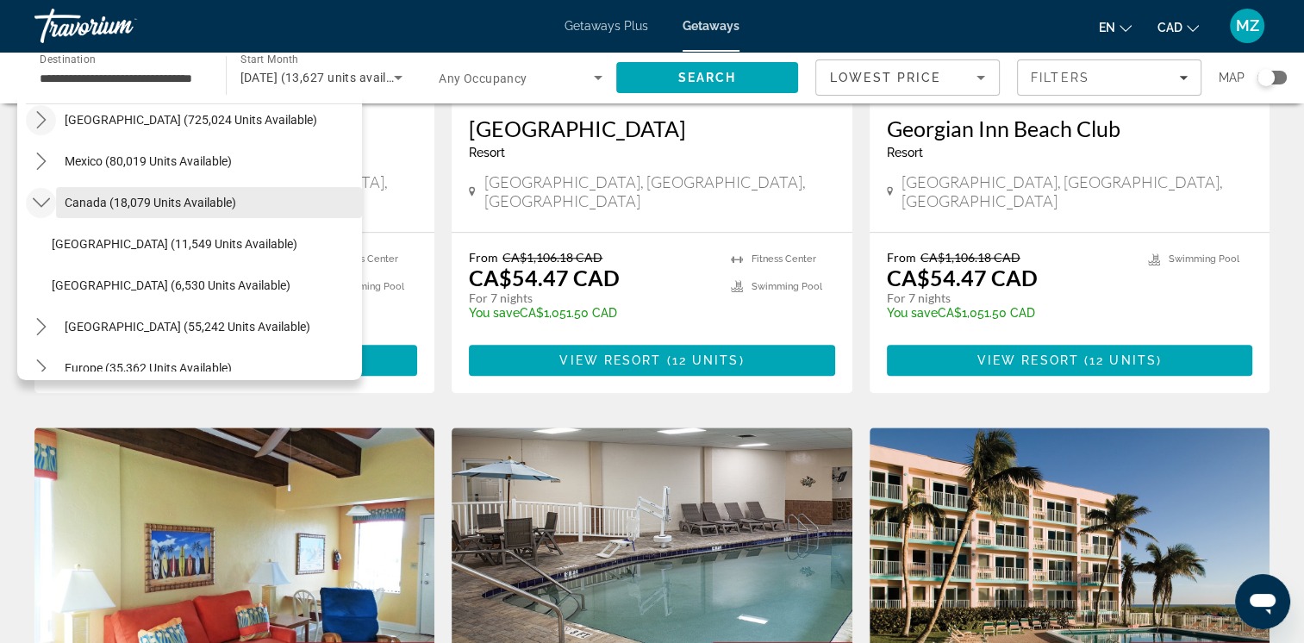
scroll to position [86, 0]
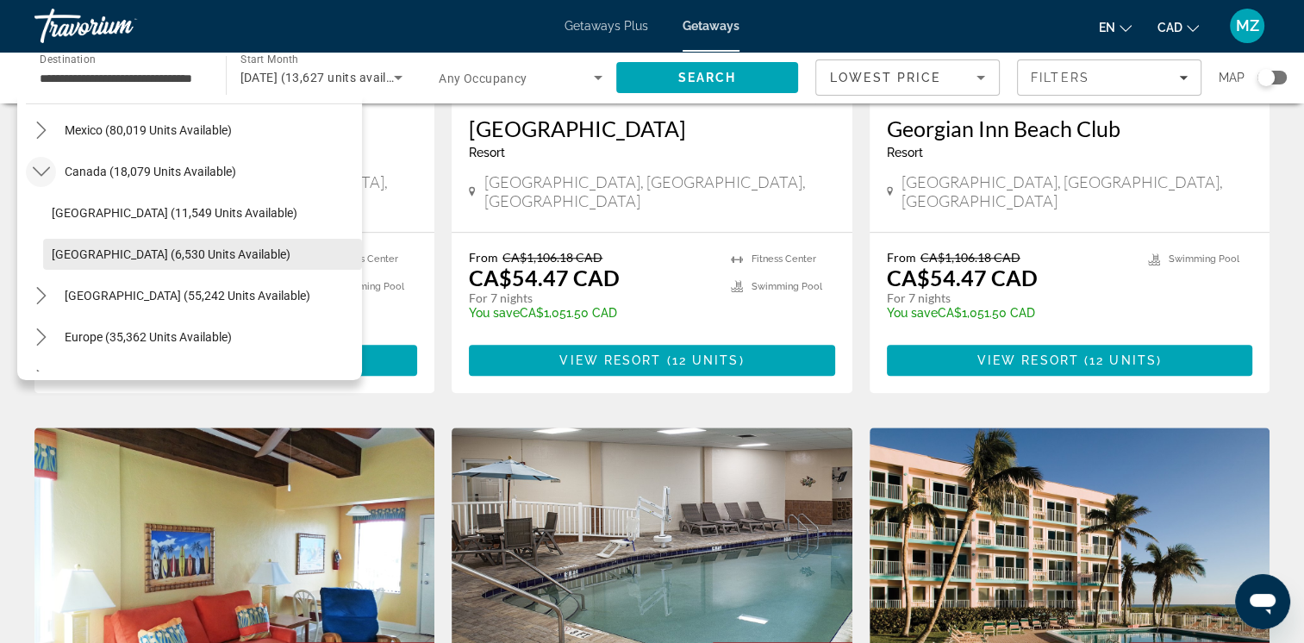
click at [178, 254] on span "[GEOGRAPHIC_DATA] (6,530 units available)" at bounding box center [171, 254] width 239 height 14
type input "**********"
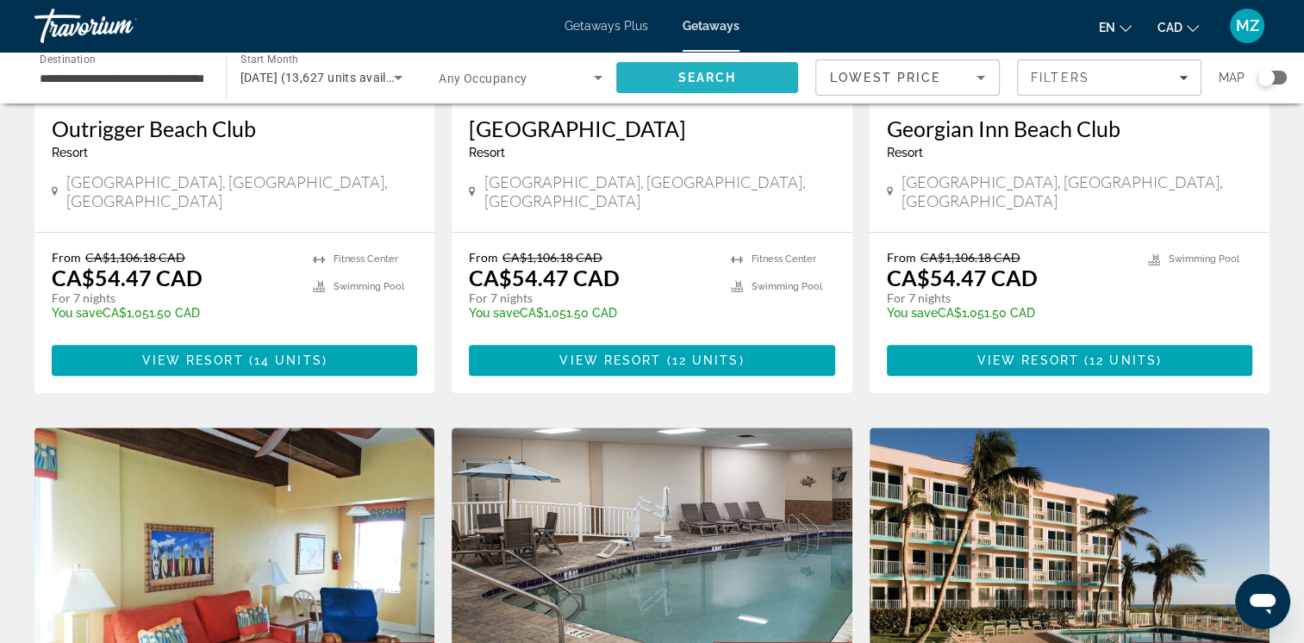
click at [707, 71] on span "Search" at bounding box center [707, 78] width 59 height 14
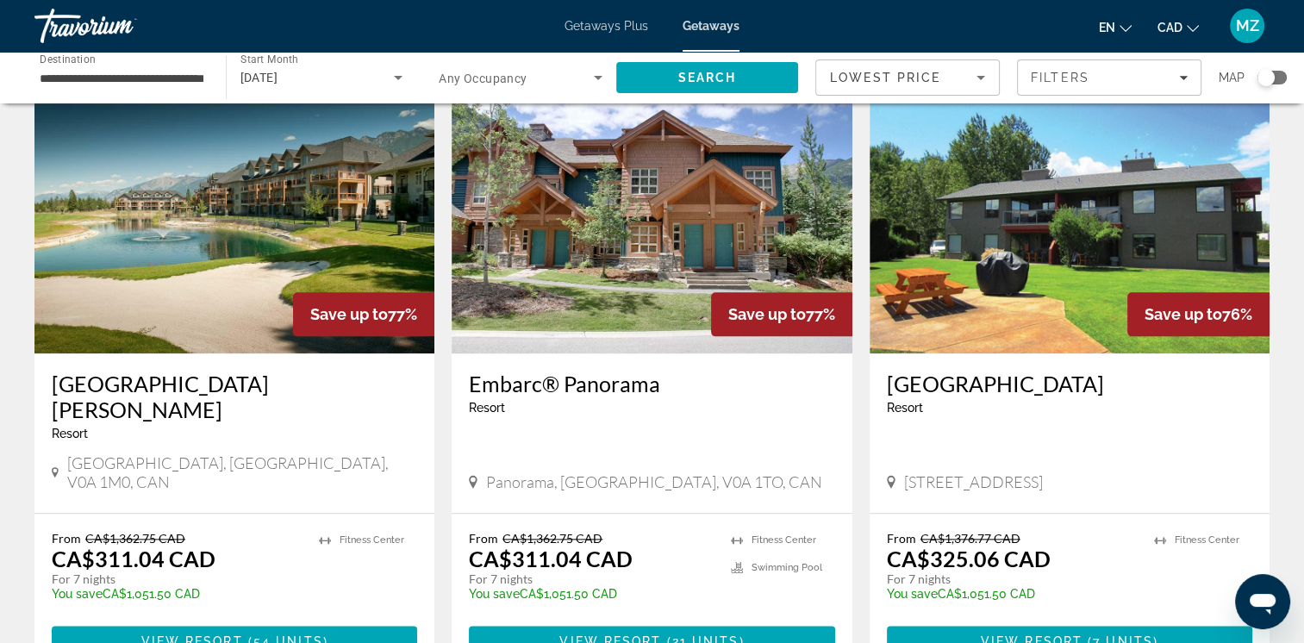
scroll to position [2155, 0]
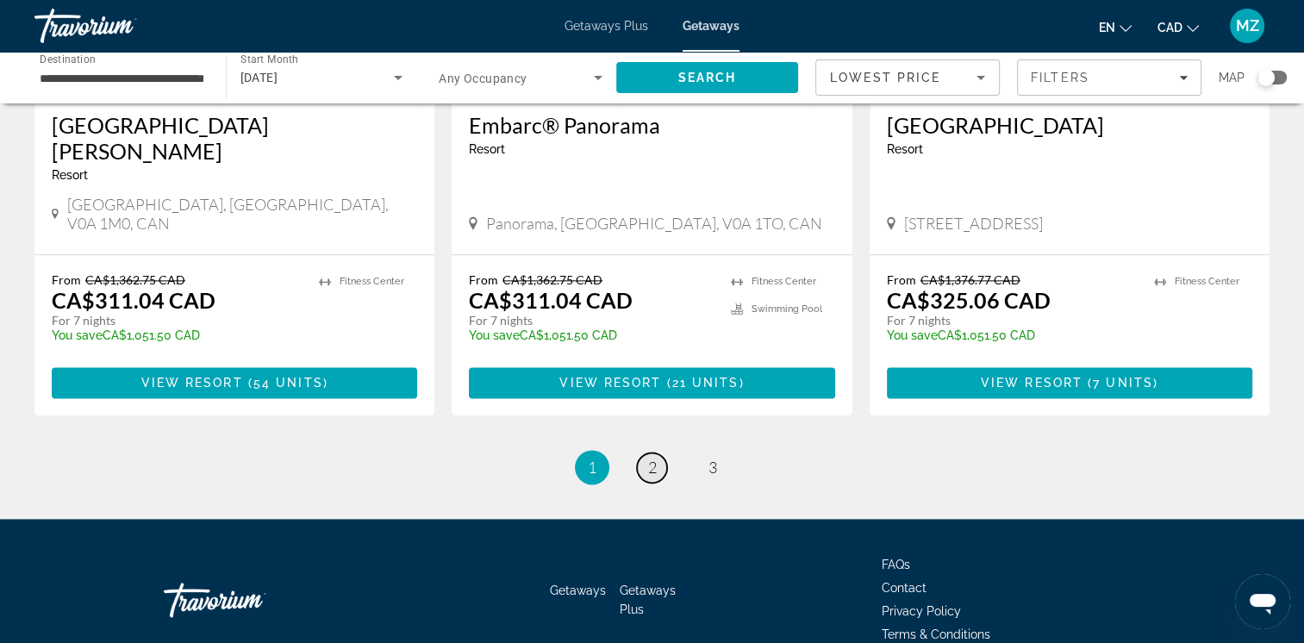
click at [648, 458] on span "2" at bounding box center [652, 467] width 9 height 19
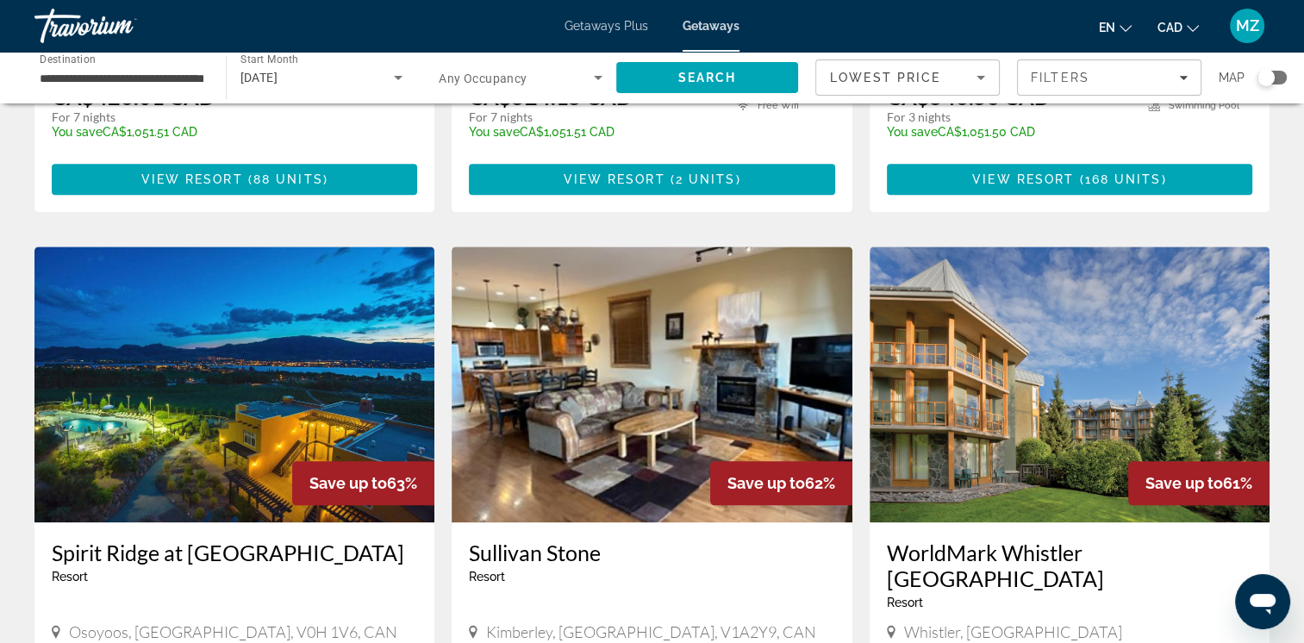
scroll to position [2155, 0]
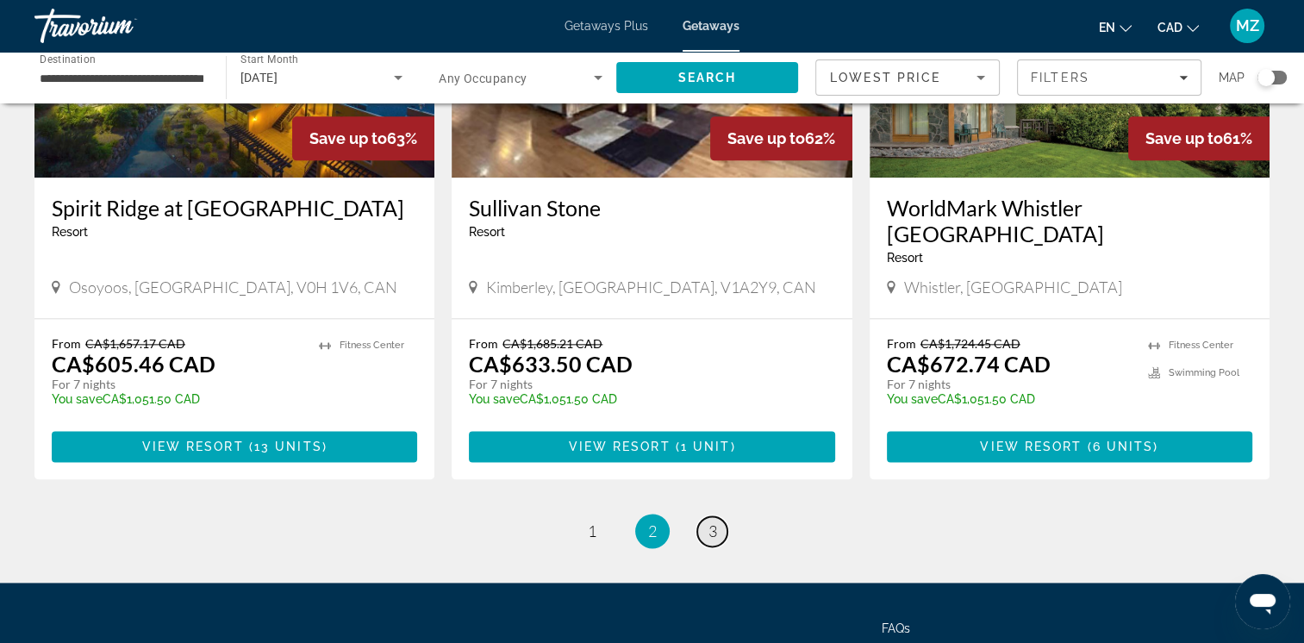
click at [708, 516] on link "page 3" at bounding box center [712, 531] width 30 height 30
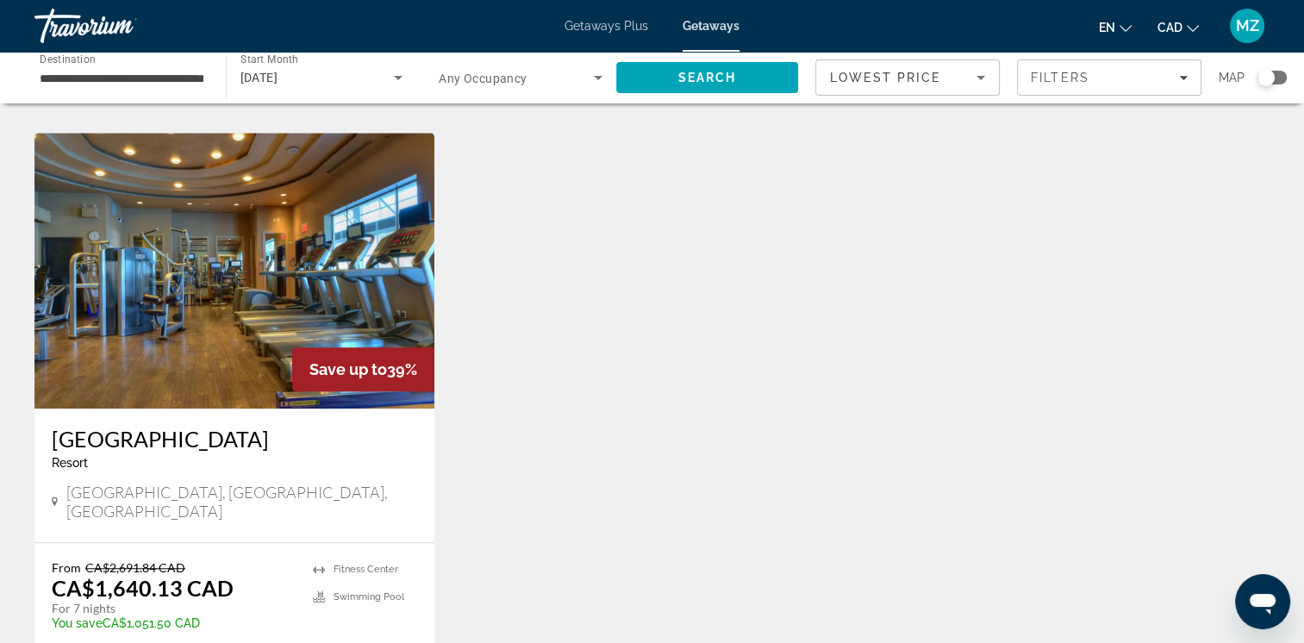
scroll to position [1662, 0]
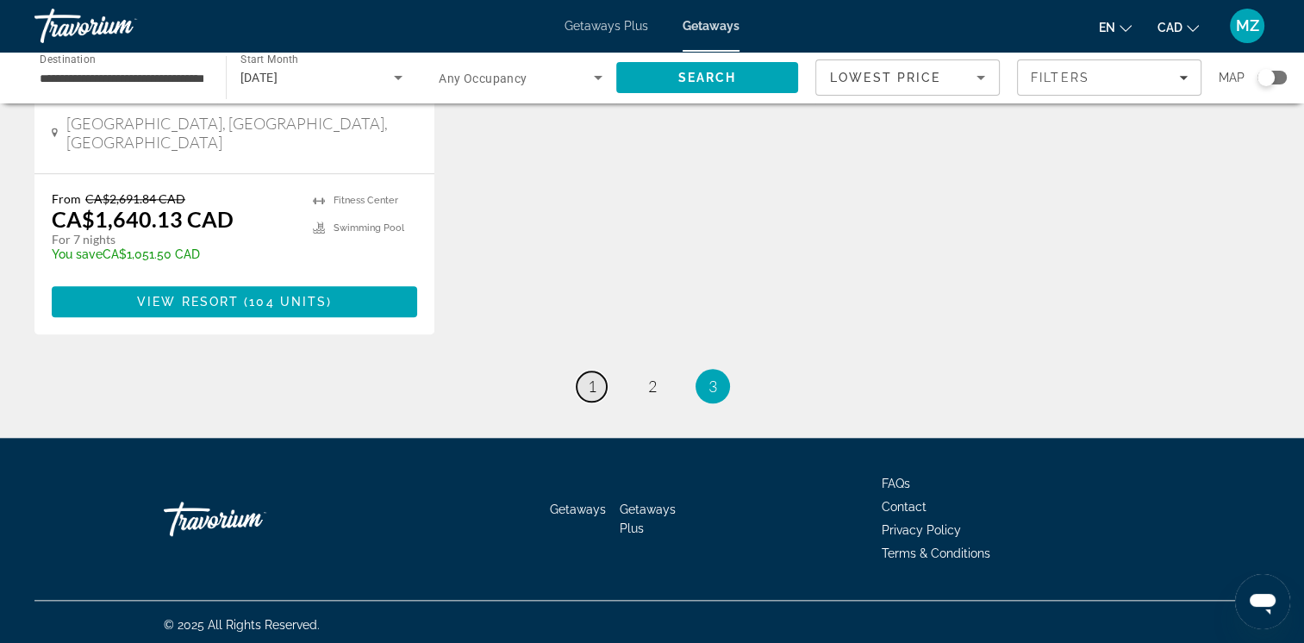
click at [590, 391] on link "page 1" at bounding box center [592, 387] width 30 height 30
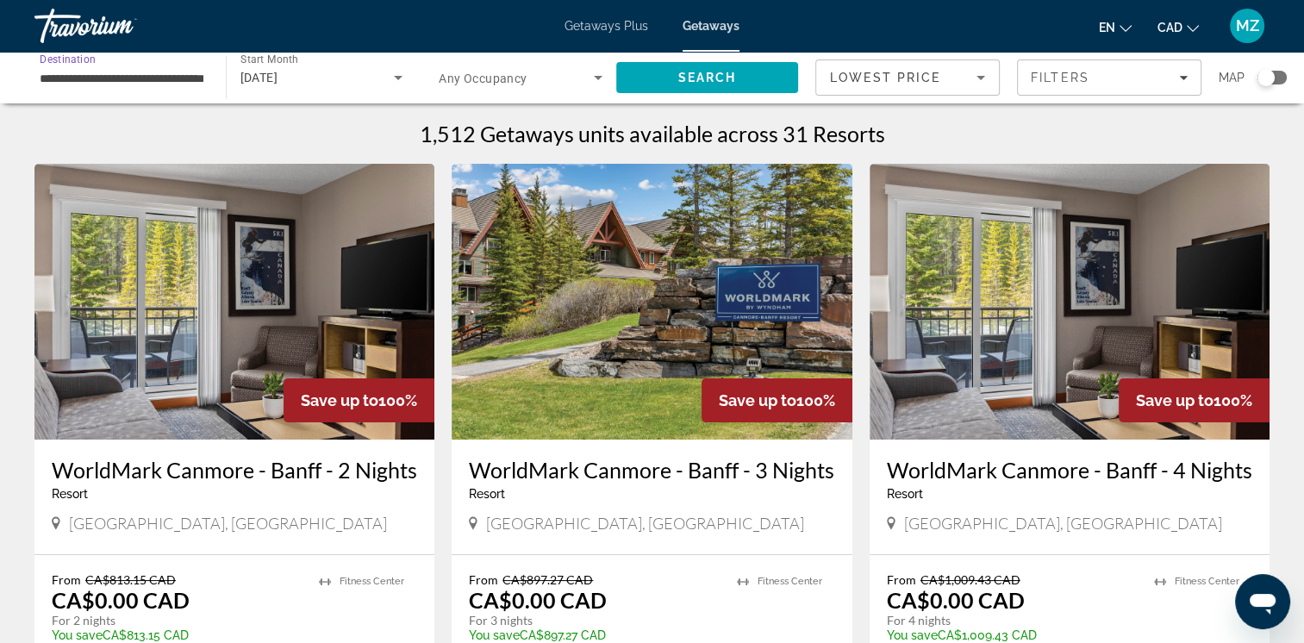
click at [182, 78] on input "**********" at bounding box center [122, 78] width 164 height 21
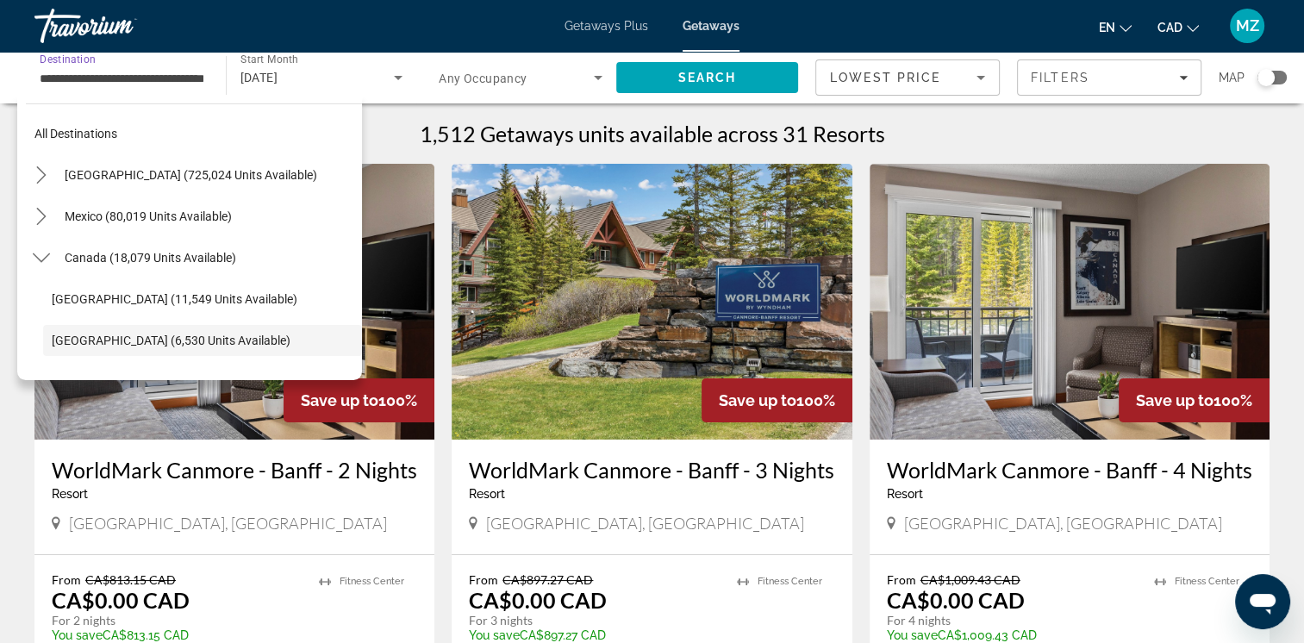
scroll to position [103, 0]
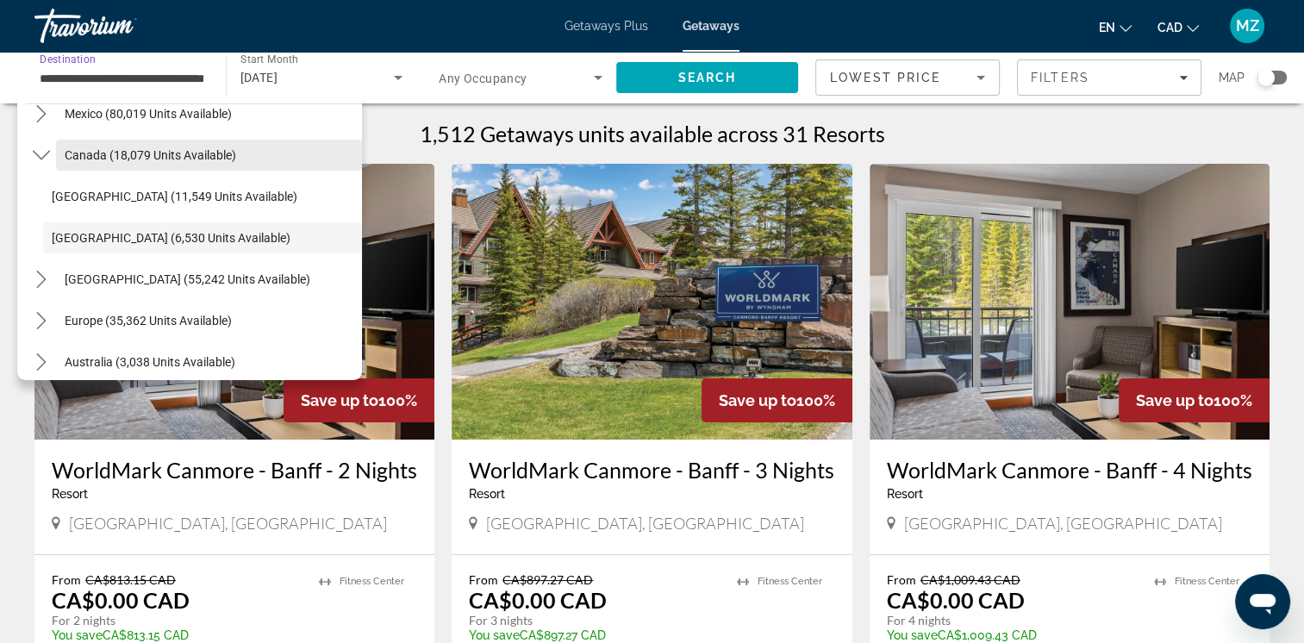
click at [128, 156] on span "Canada (18,079 units available)" at bounding box center [151, 155] width 172 height 14
type input "**********"
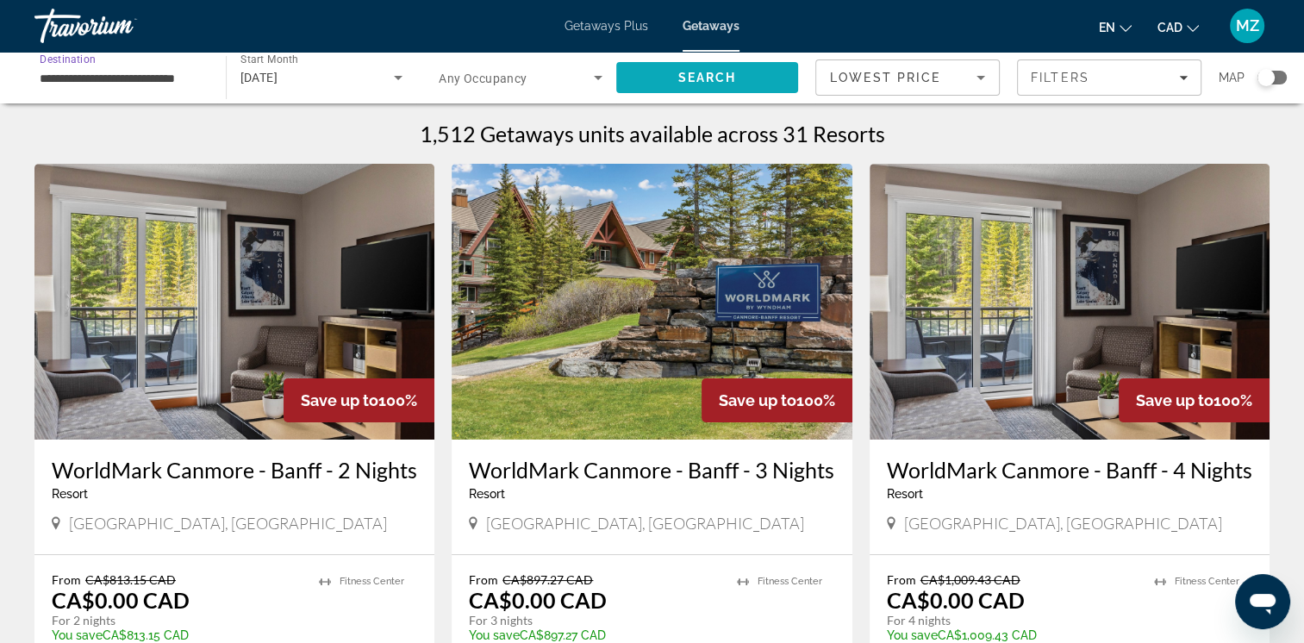
click at [638, 77] on span "Search" at bounding box center [707, 77] width 183 height 41
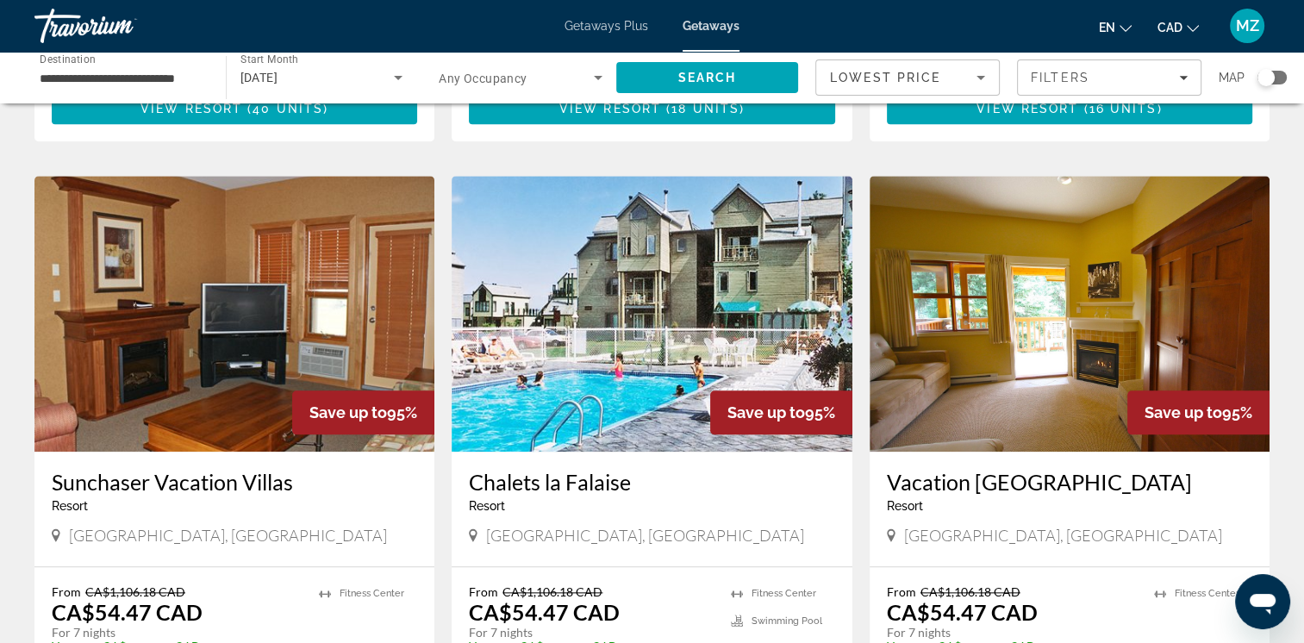
scroll to position [2170, 0]
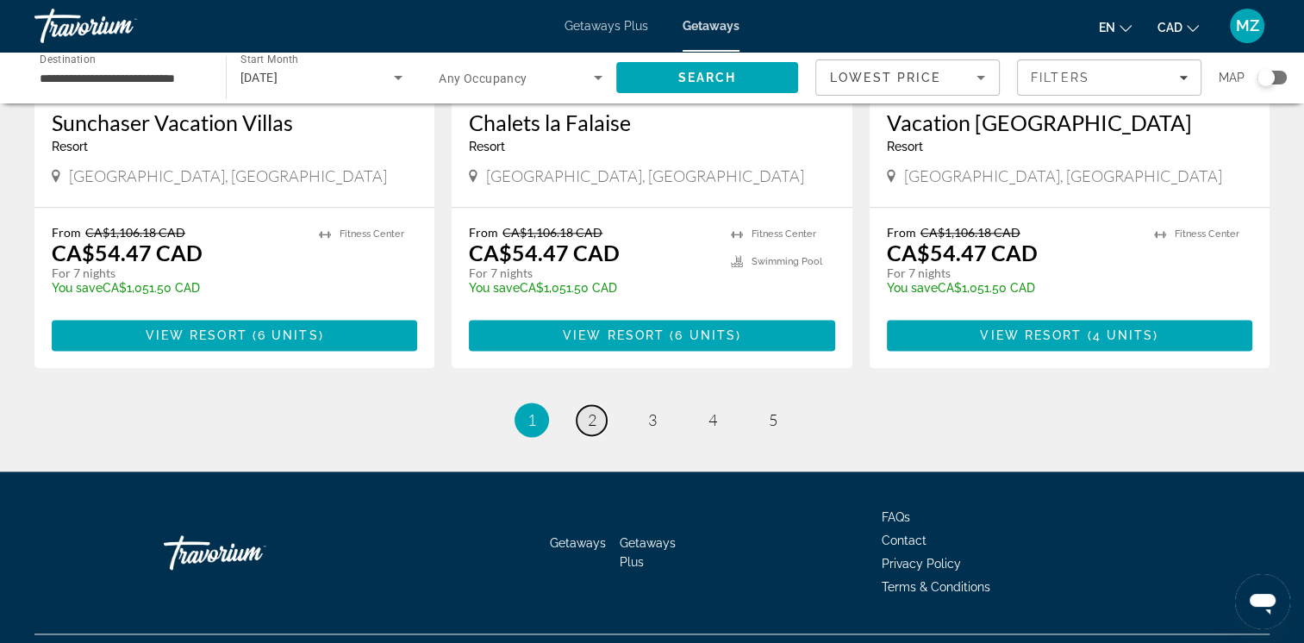
click at [591, 410] on span "2" at bounding box center [592, 419] width 9 height 19
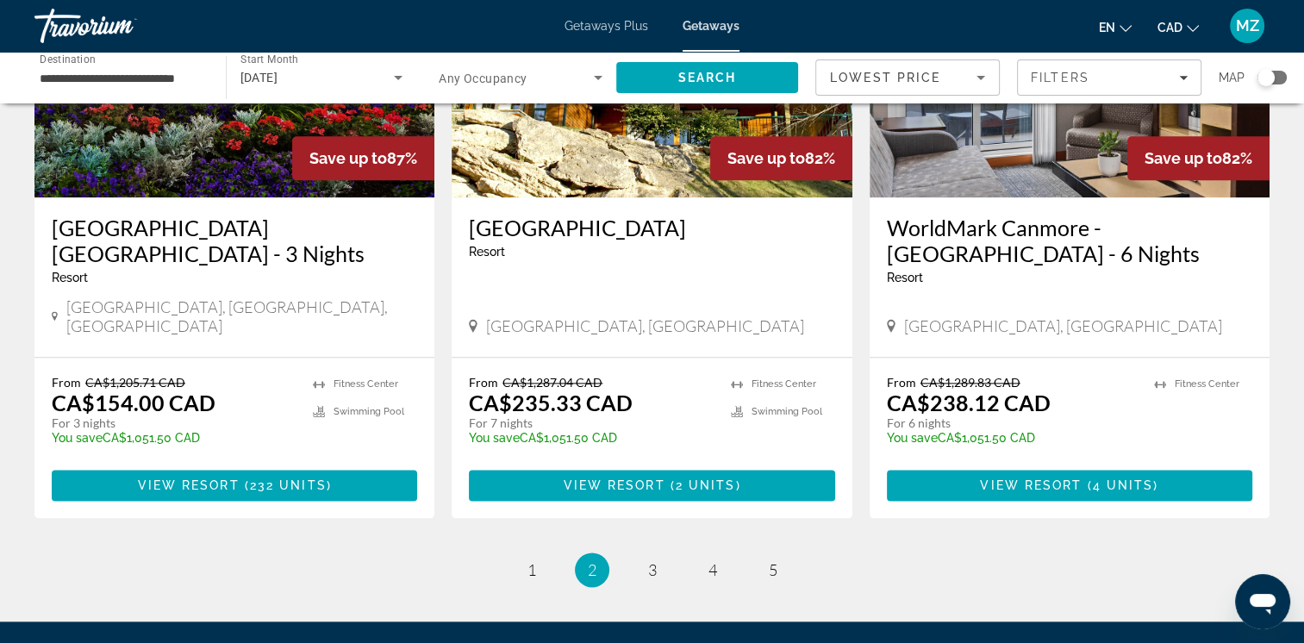
scroll to position [2155, 0]
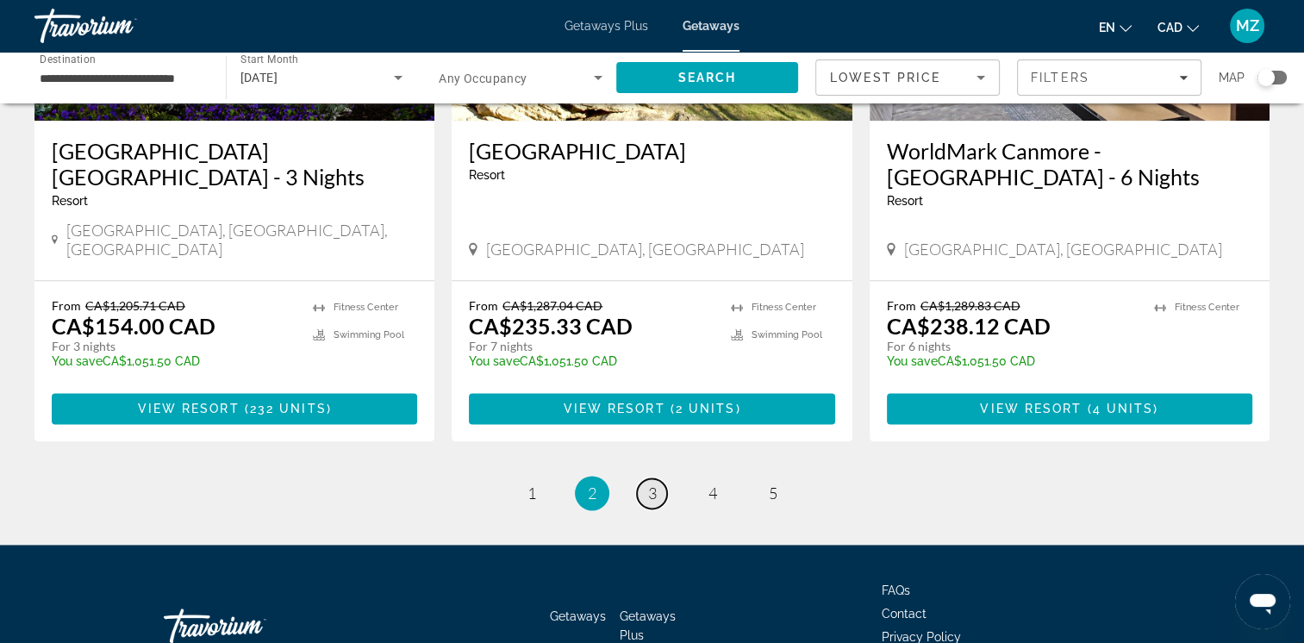
click at [651, 484] on span "3" at bounding box center [652, 493] width 9 height 19
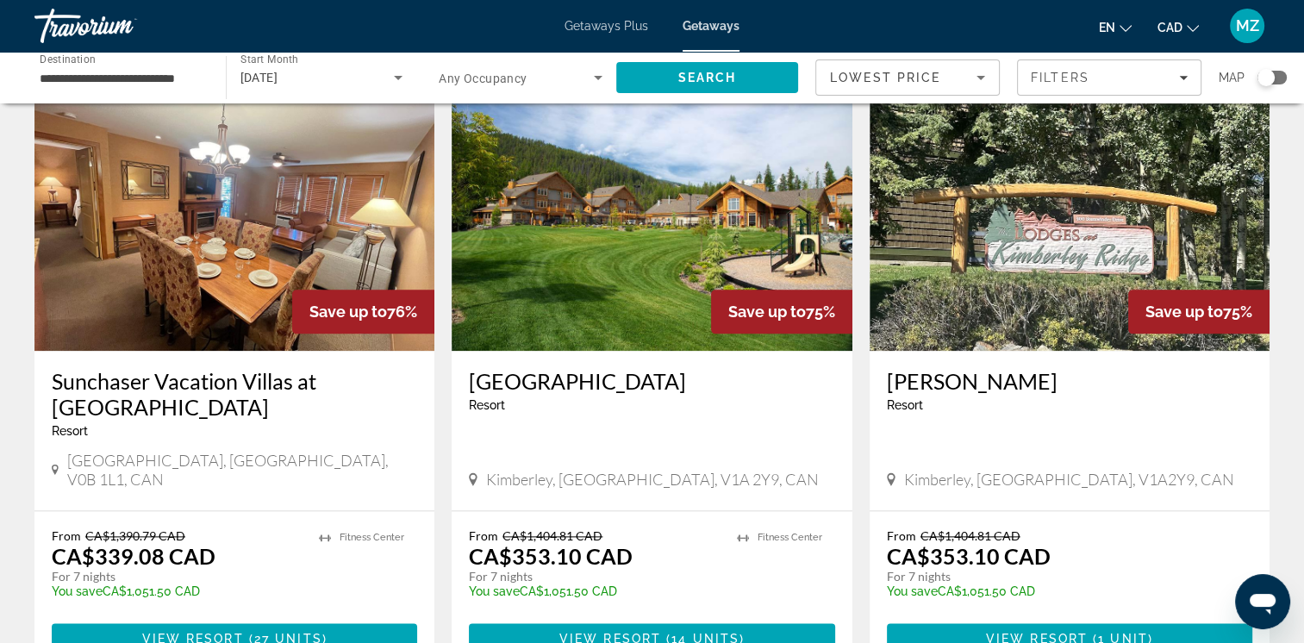
scroll to position [1983, 0]
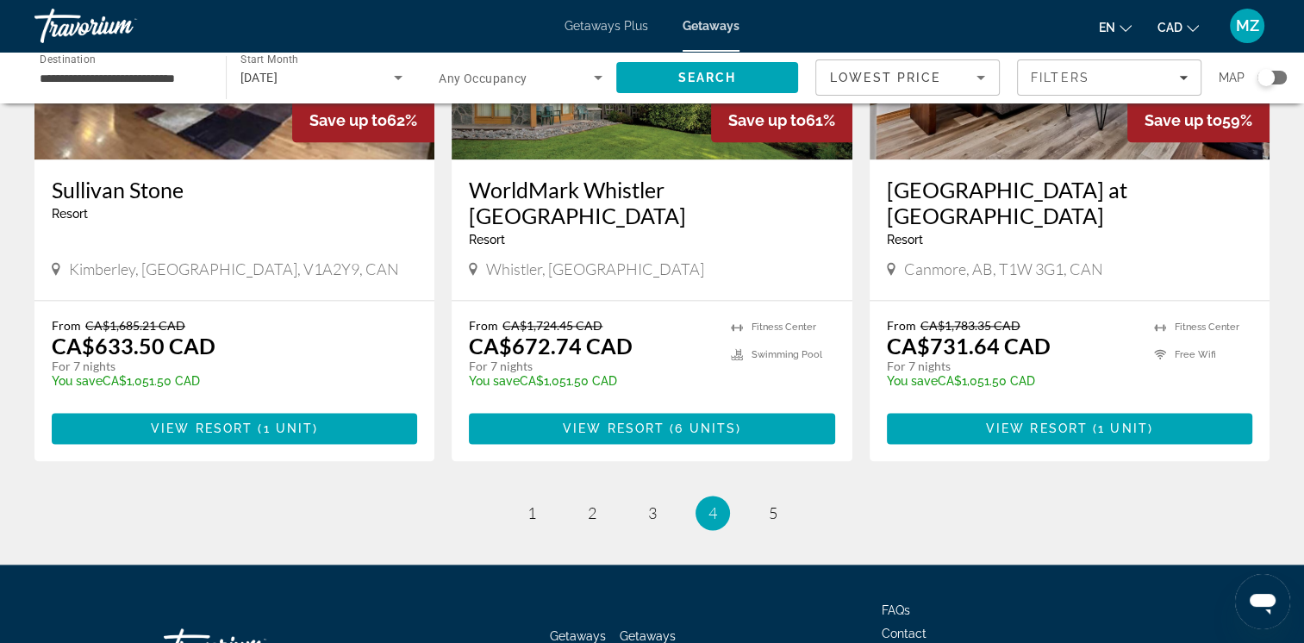
scroll to position [2162, 0]
